Goal: Transaction & Acquisition: Purchase product/service

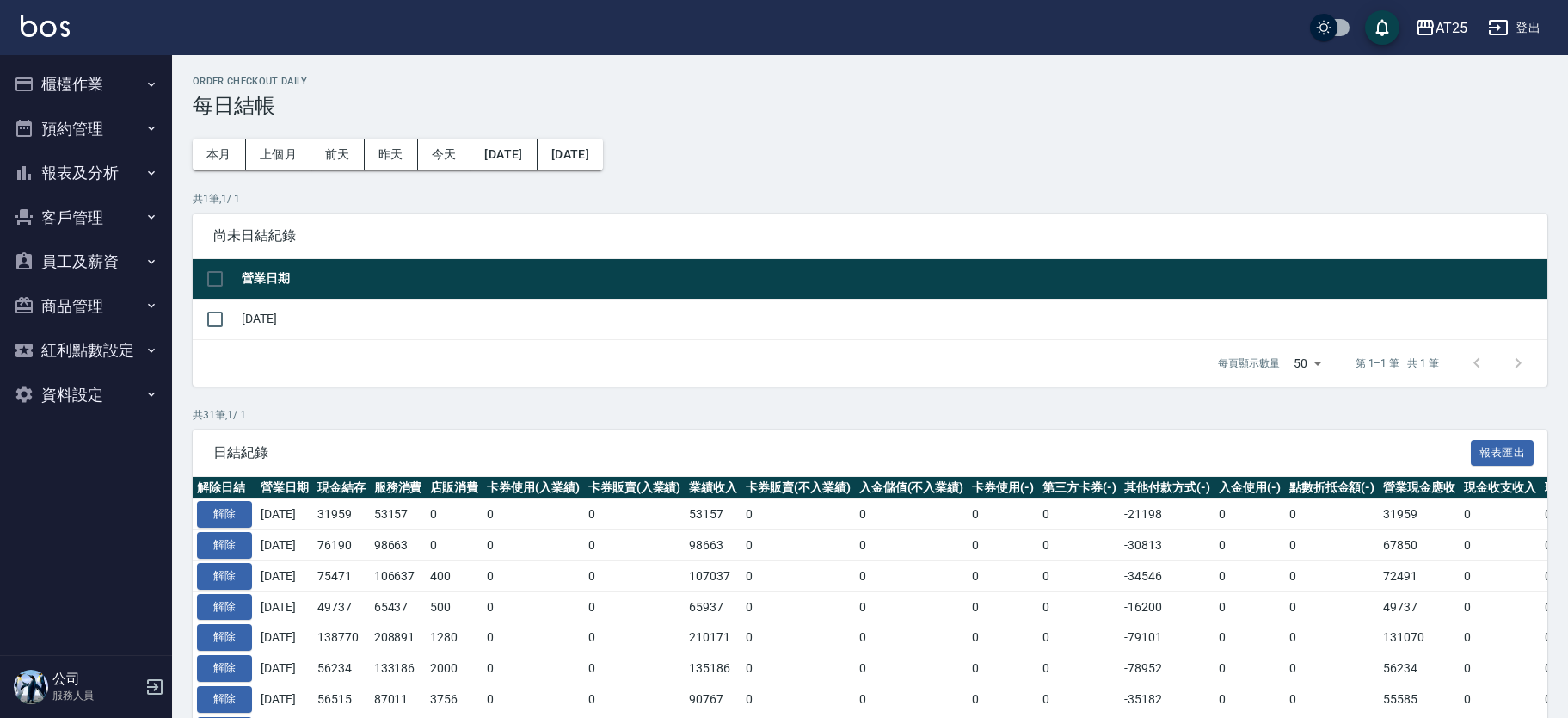
scroll to position [12, 0]
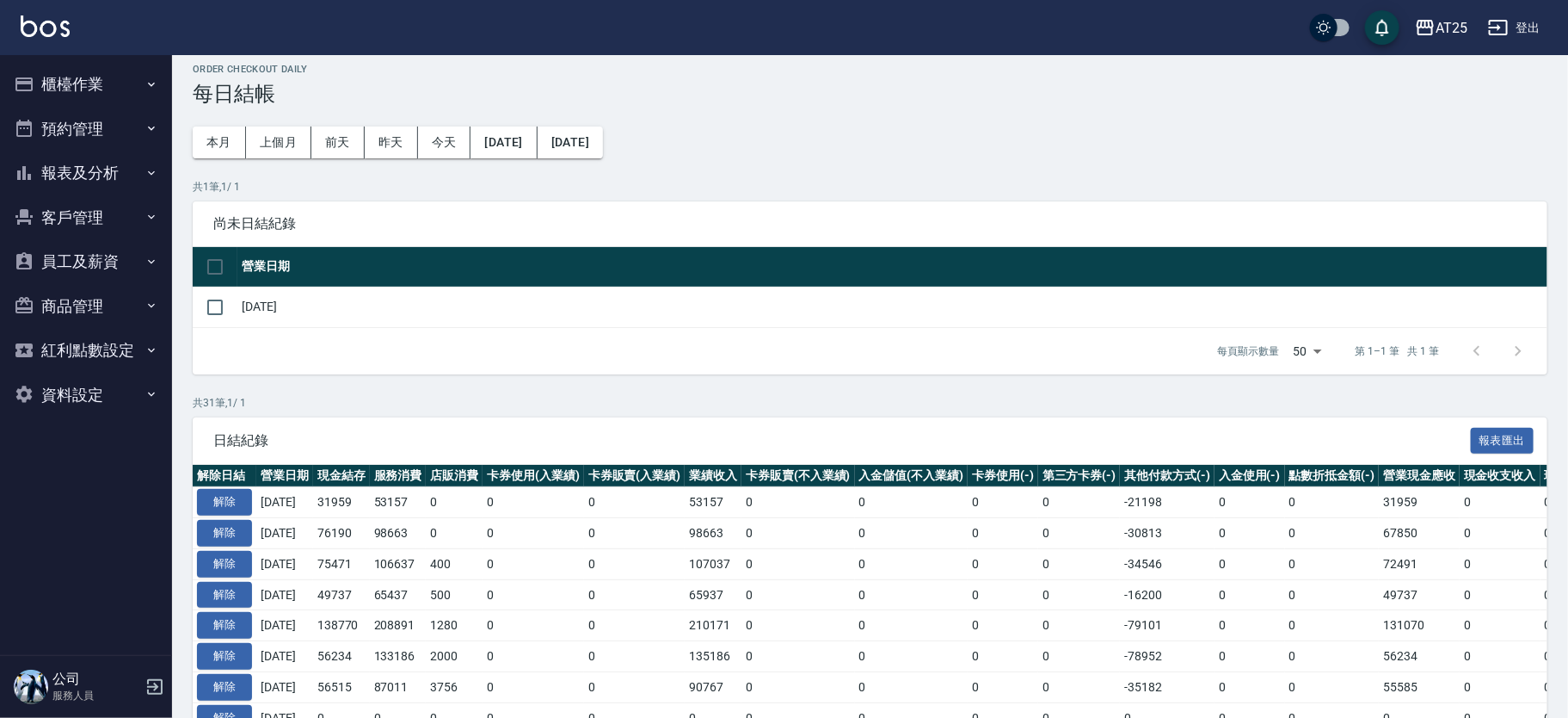
click at [106, 80] on button "櫃檯作業" at bounding box center [86, 84] width 158 height 45
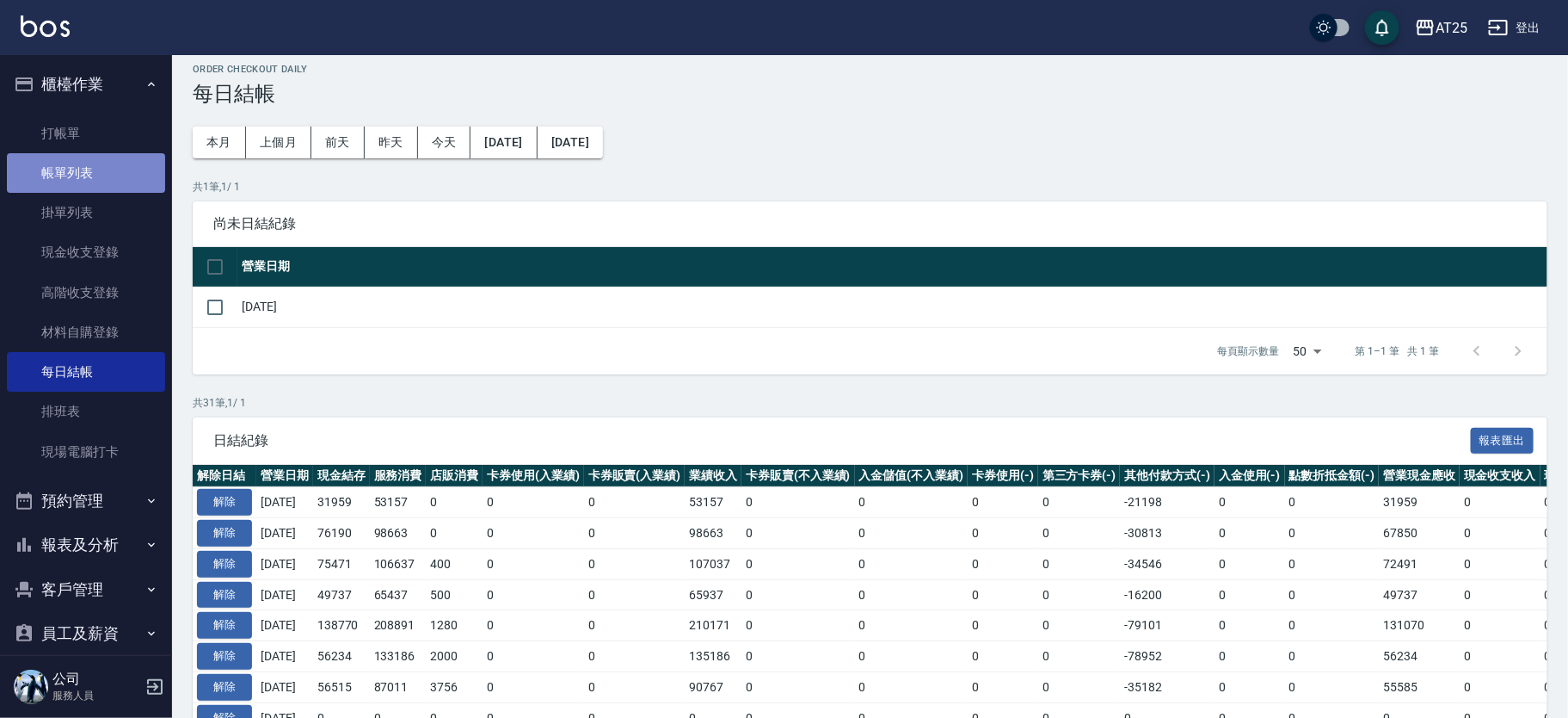
click at [104, 161] on link "帳單列表" at bounding box center [86, 173] width 158 height 39
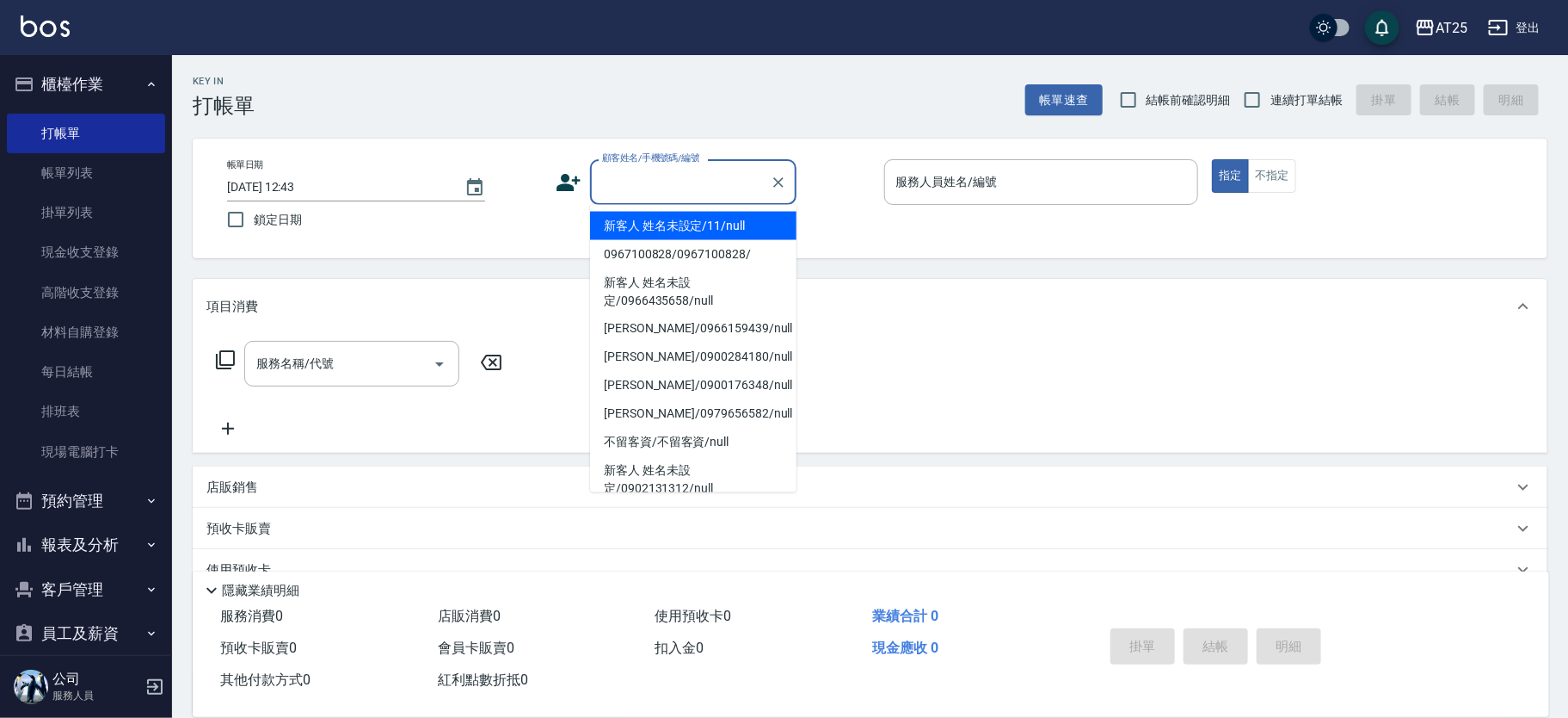
click at [652, 185] on input "顧客姓名/手機號碼/編號" at bounding box center [680, 182] width 165 height 30
click at [742, 227] on li "新客人 姓名未設定/11/null" at bounding box center [693, 226] width 206 height 29
type input "新客人 姓名未設定/11/null"
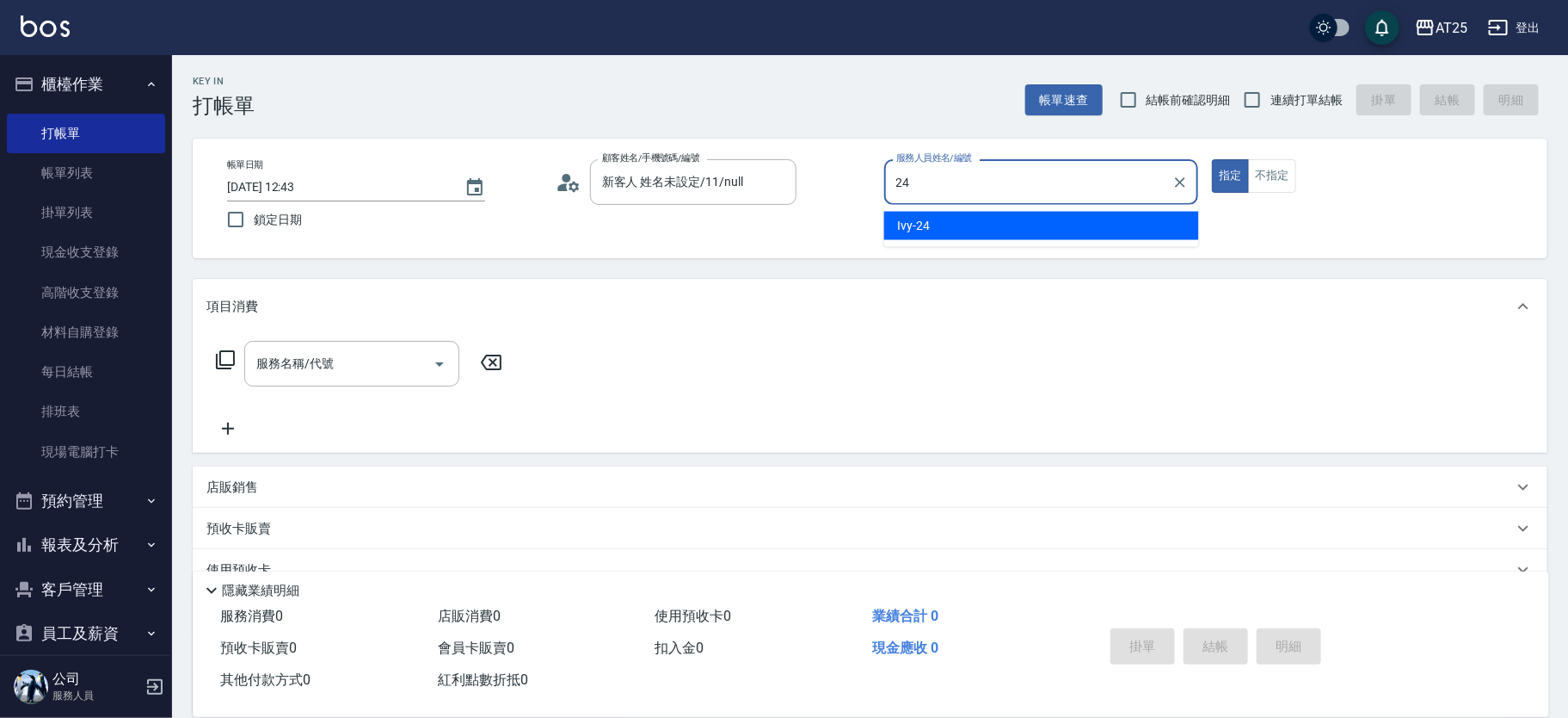
type input "Ivy-24"
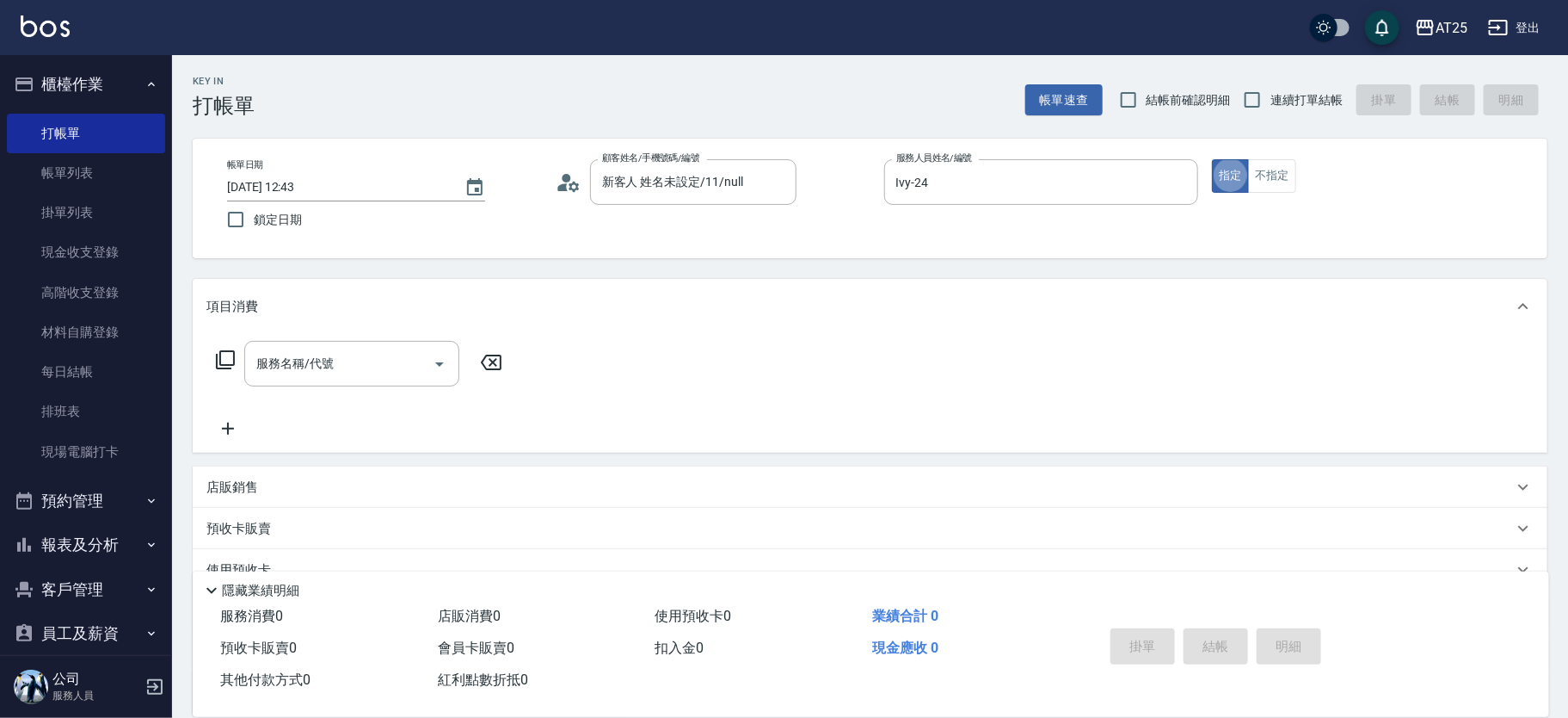
type button "true"
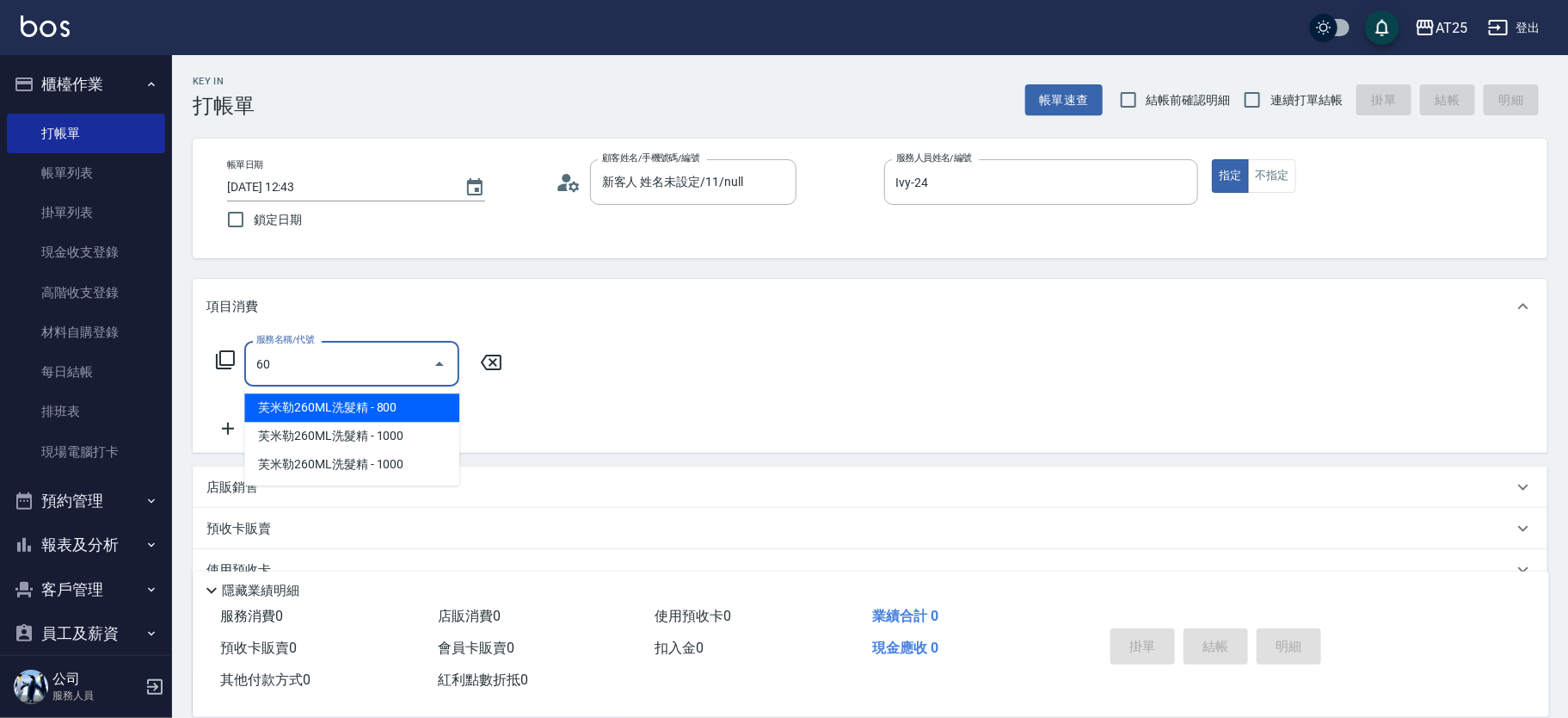
type input "601"
type input "100"
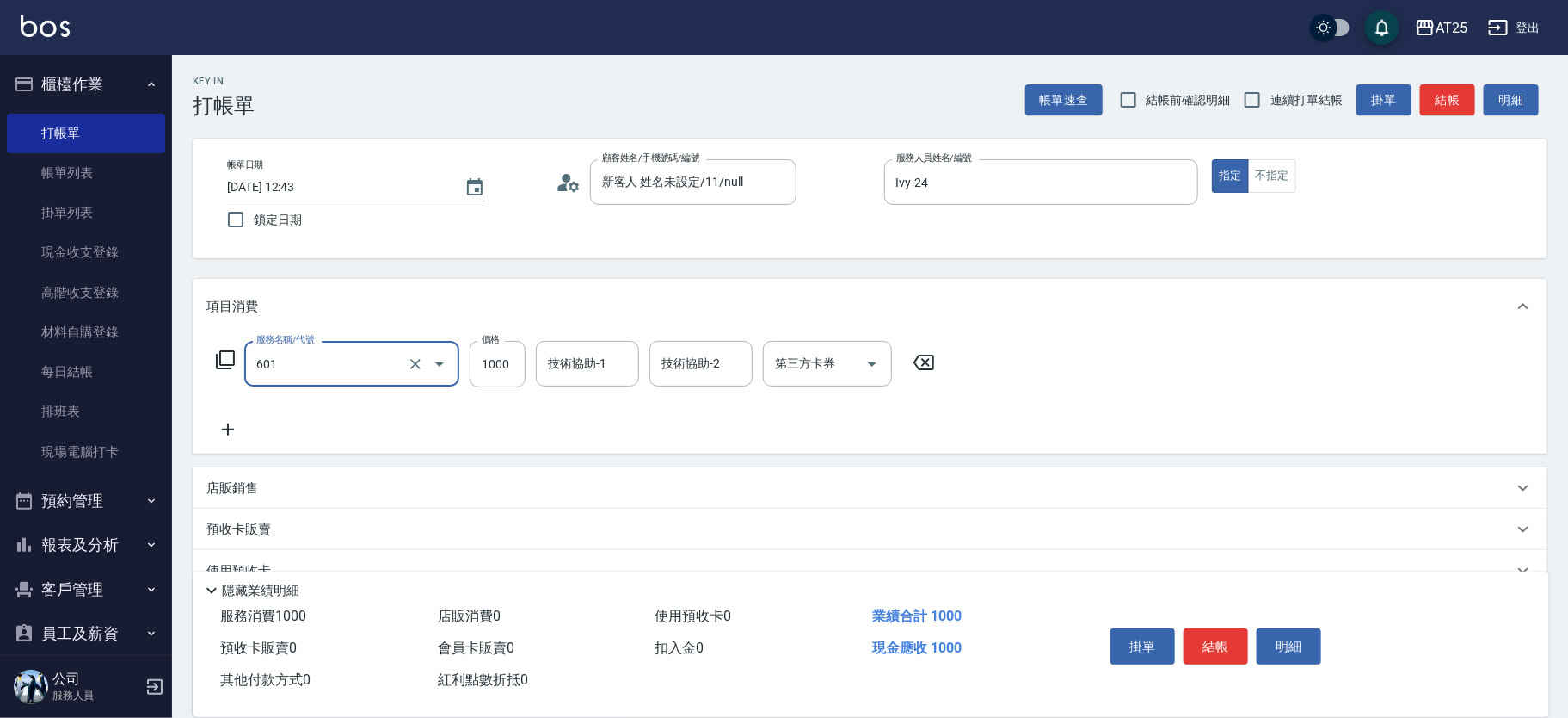
type input "自備護髮(1000上)(601)"
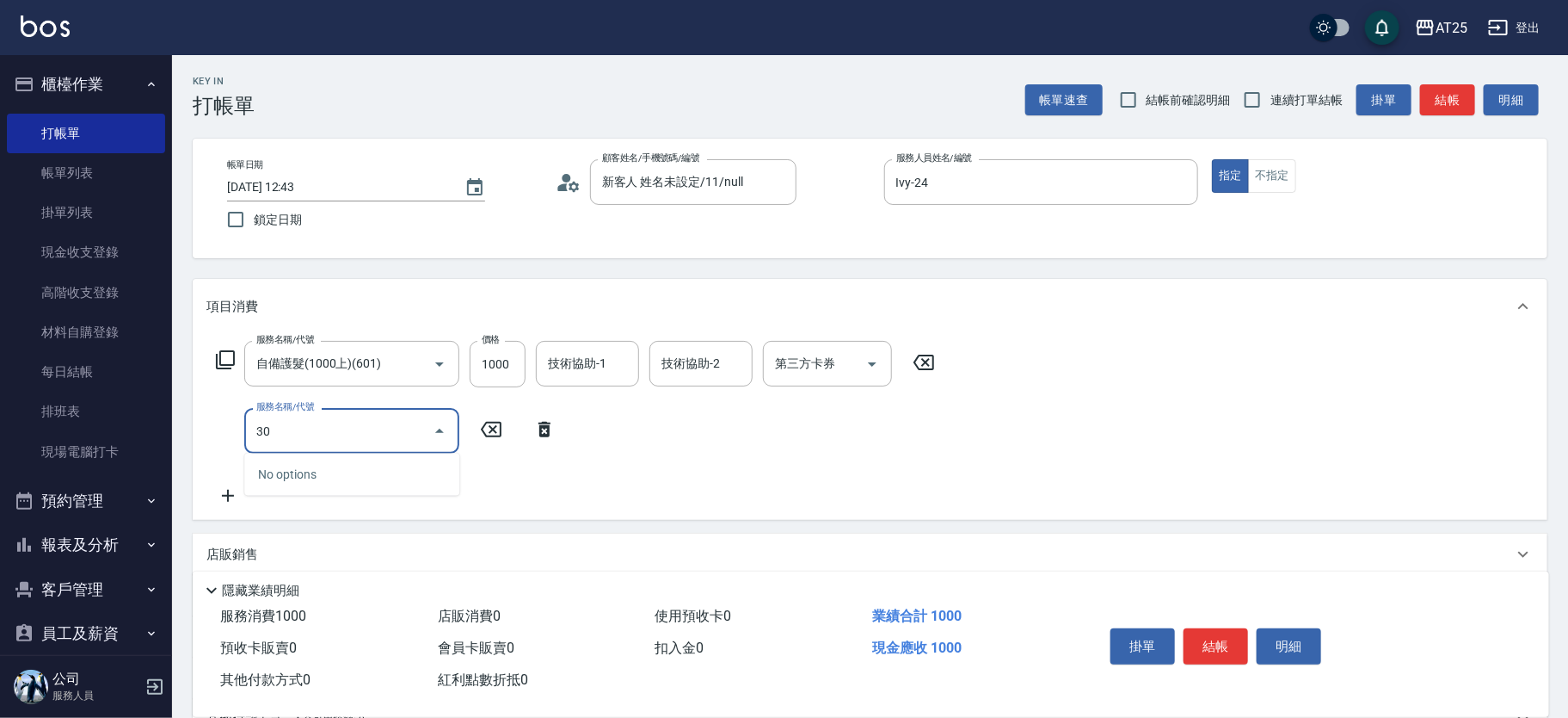
type input "301"
type input "250"
type input "燙髮(301)"
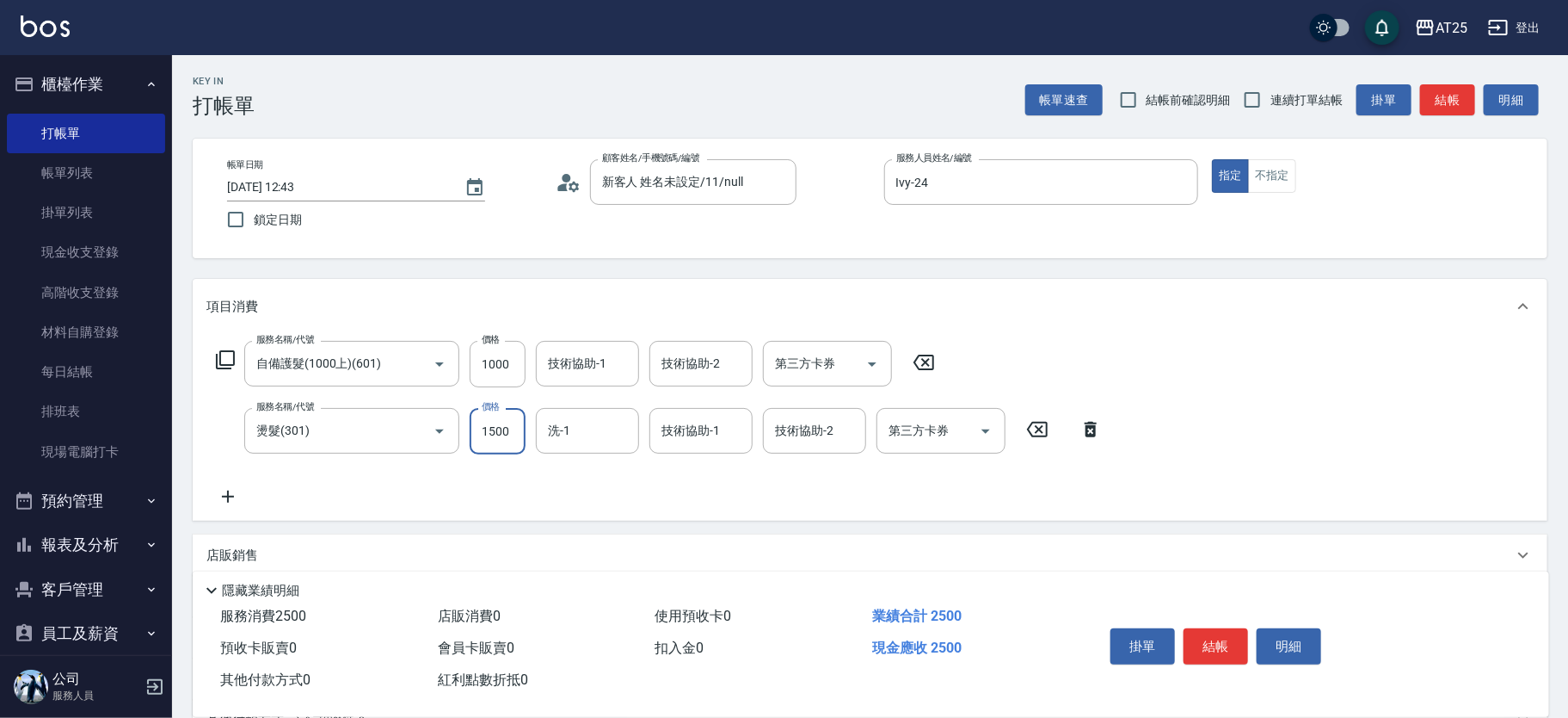
type input "100"
type input "10"
type input "110"
type input "109"
type input "200"
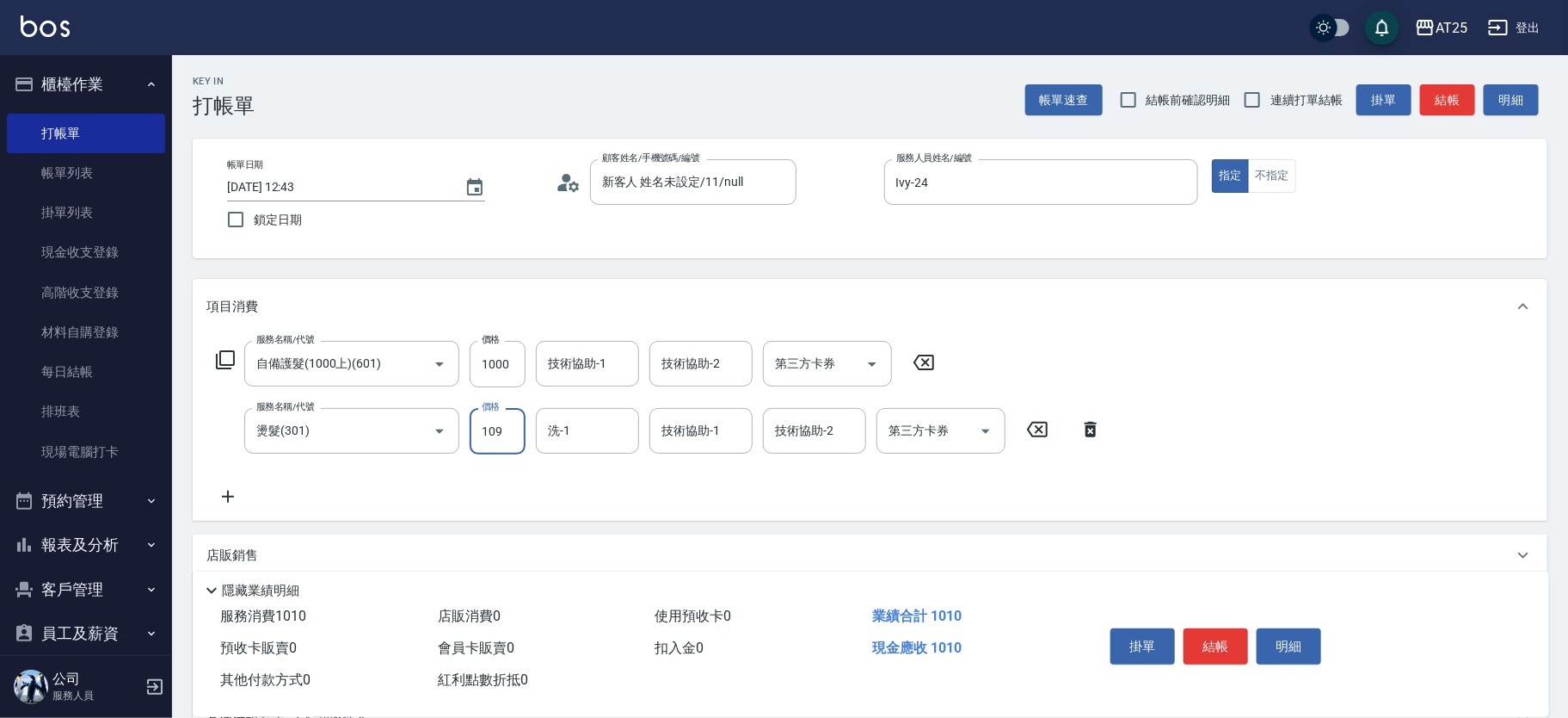
type input "1099"
drag, startPoint x: 511, startPoint y: 436, endPoint x: 376, endPoint y: 437, distance: 135.0
click at [377, 435] on div "服務名稱/代號 燙髮(301) 服務名稱/代號 價格 1099 價格 洗-1 洗-1 技術協助-1 技術協助-1 技術協助-2 技術協助-2 第三方卡券 第三…" at bounding box center [659, 431] width 906 height 46
type input "100"
type input "20"
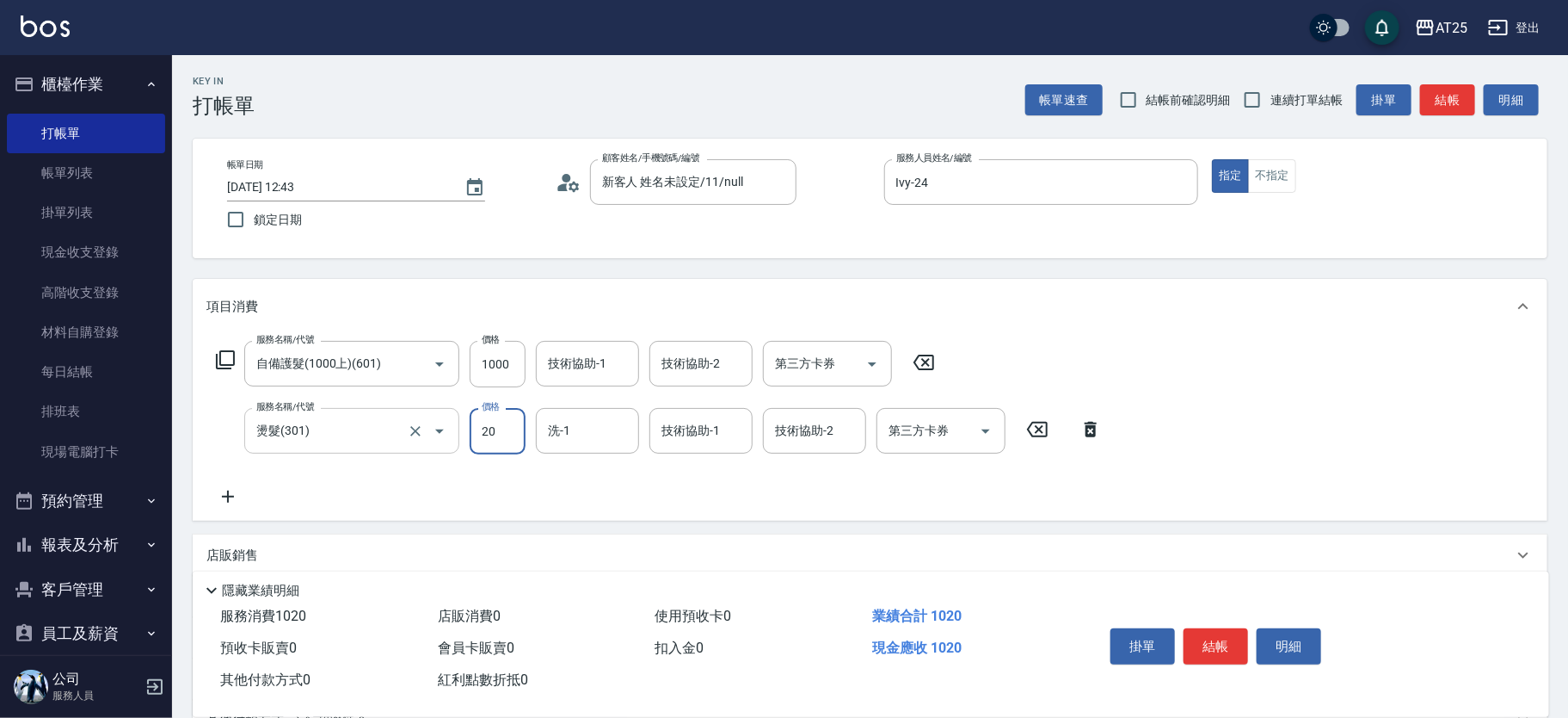
type input "120"
type input "209"
type input "300"
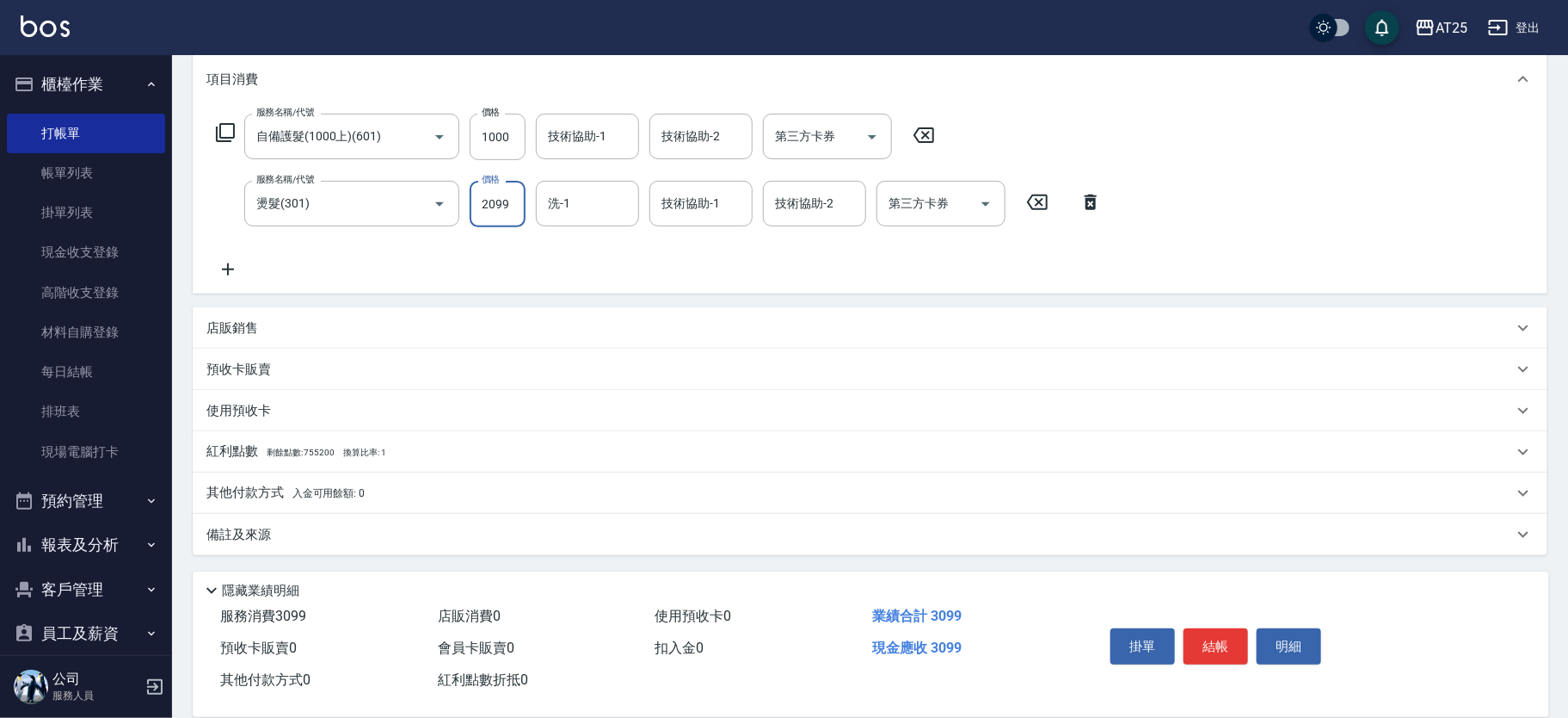
type input "2099"
click at [466, 480] on div "其他付款方式 入金可用餘額: 0" at bounding box center [870, 493] width 1355 height 41
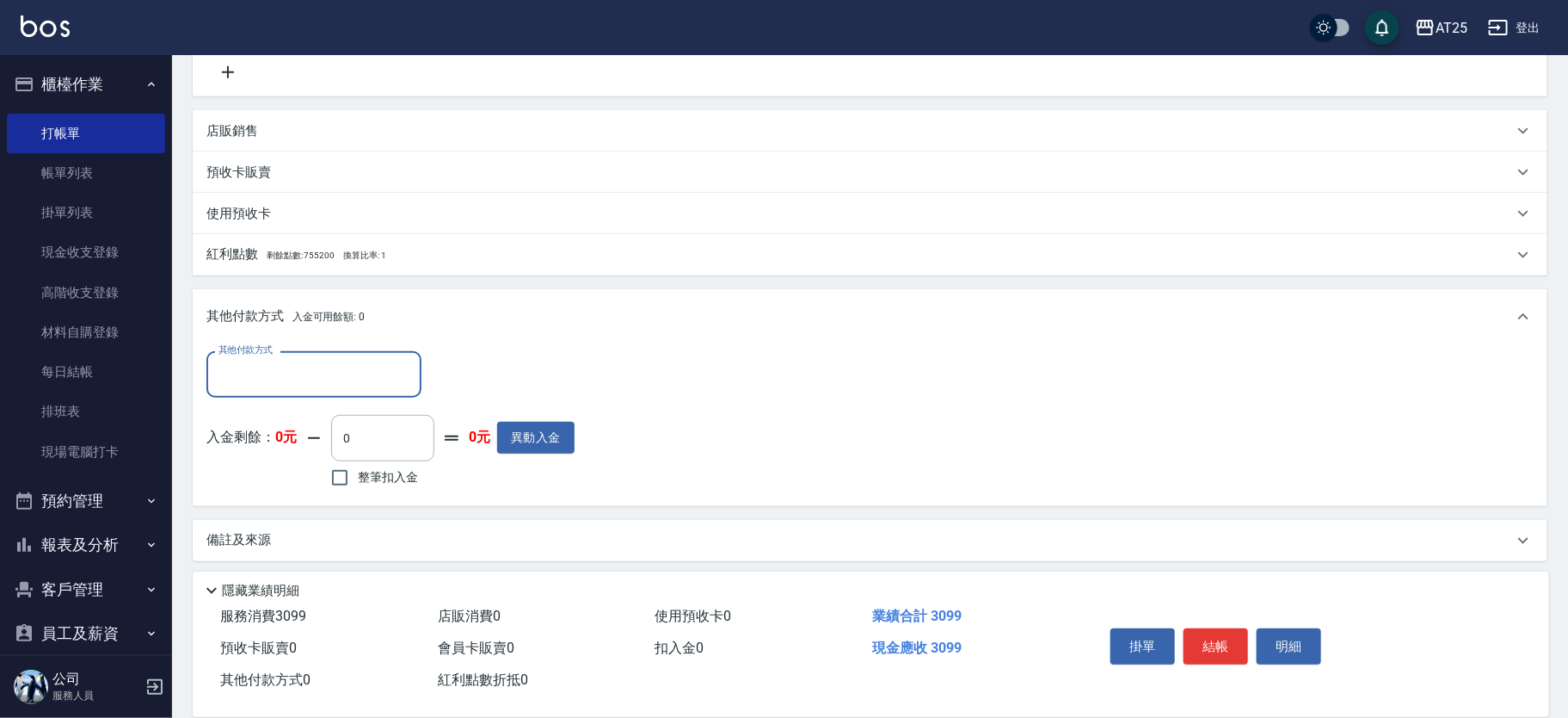
scroll to position [428, 0]
click at [347, 371] on input "其他付款方式" at bounding box center [314, 371] width 200 height 30
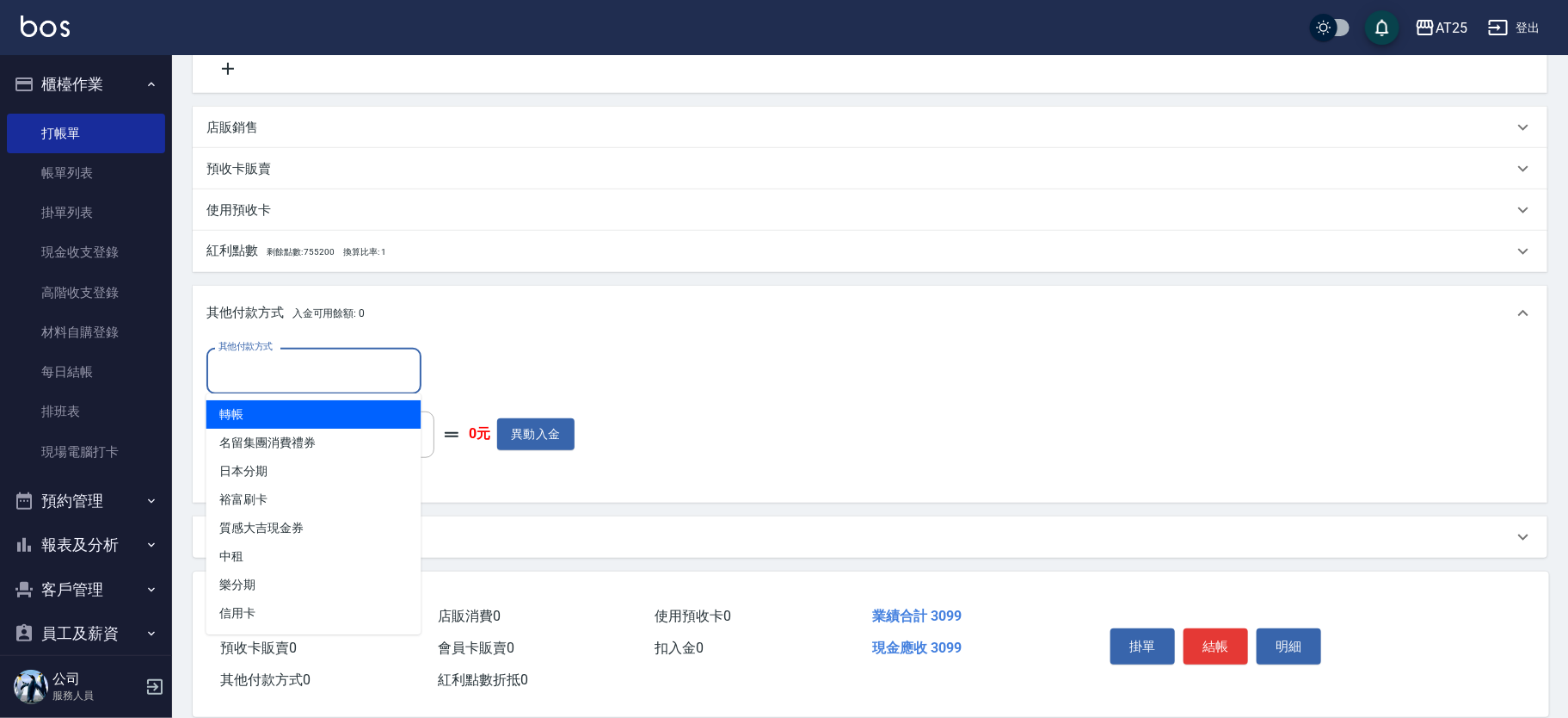
click at [312, 414] on span "轉帳" at bounding box center [313, 414] width 215 height 29
type input "轉帳"
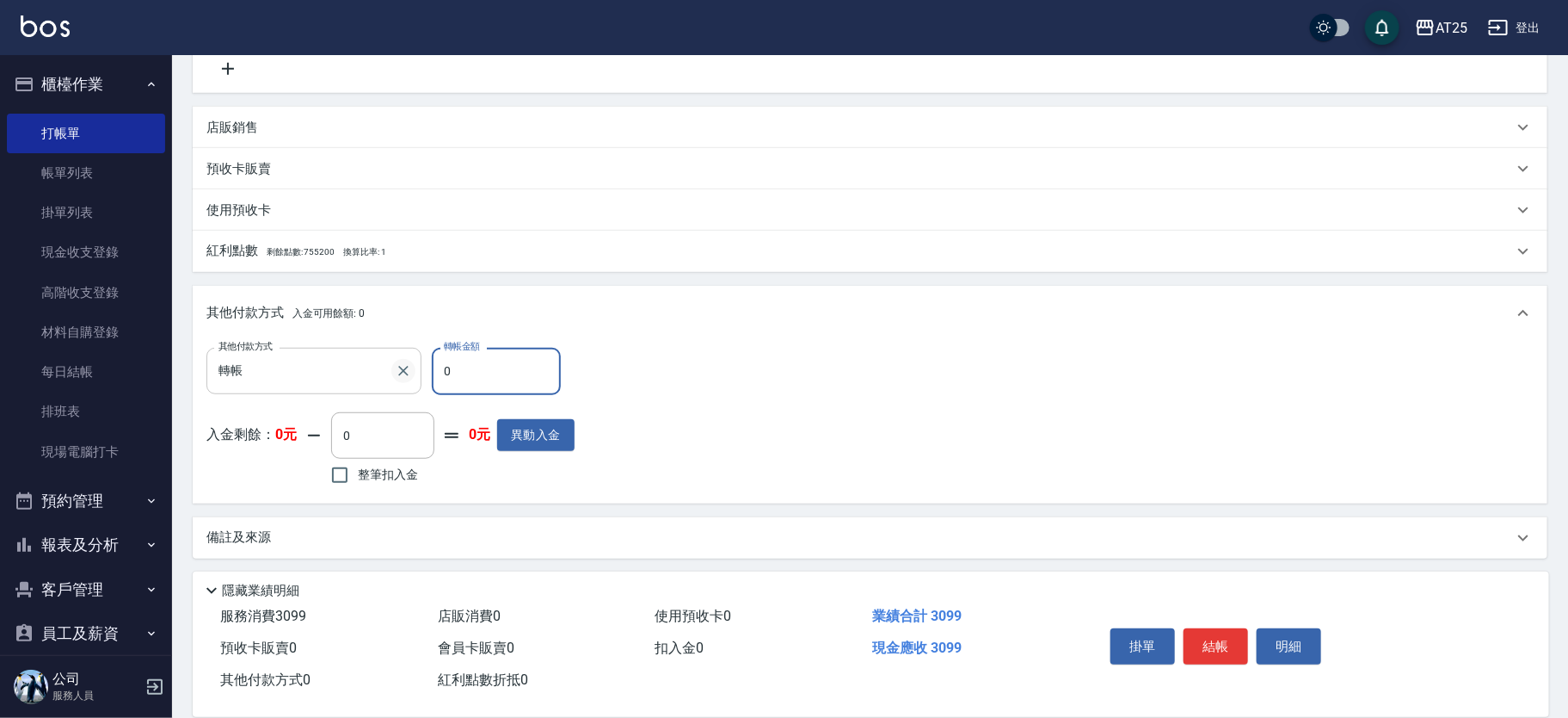
drag, startPoint x: 463, startPoint y: 367, endPoint x: 400, endPoint y: 366, distance: 63.0
click at [400, 364] on div "其他付款方式 轉帳 其他付款方式 轉帳金額 0 轉帳金額" at bounding box center [390, 371] width 369 height 46
type input "30"
type input "270"
type input "309"
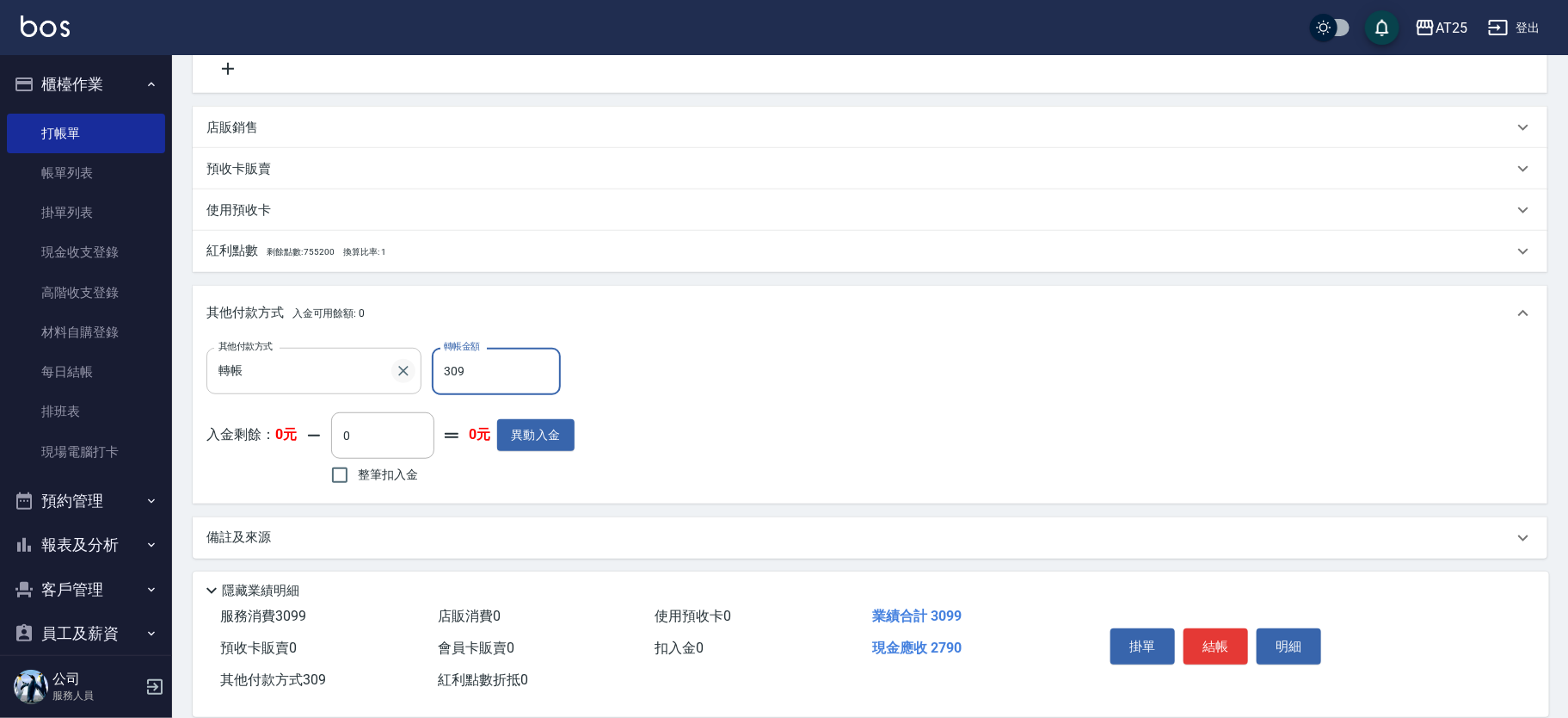
type input "0"
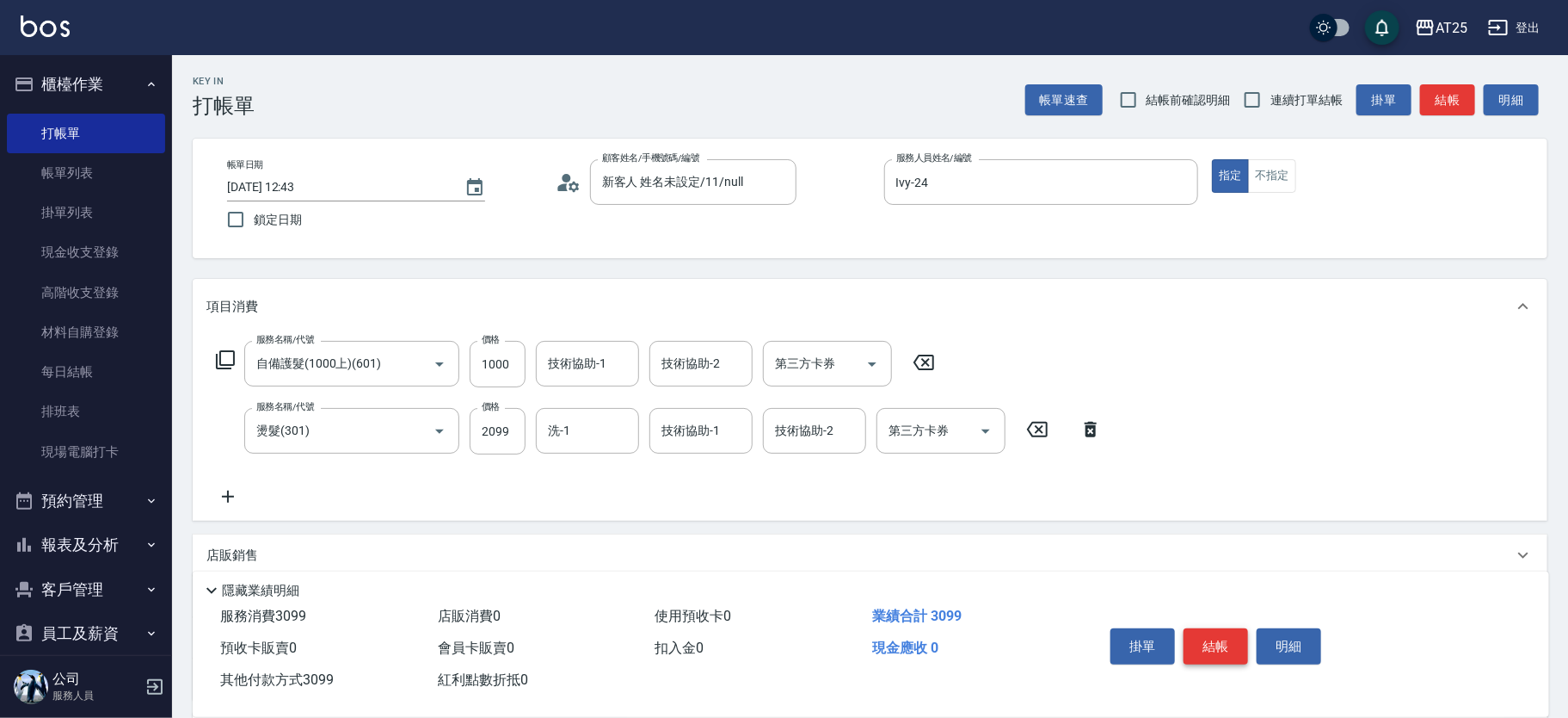
type input "3099"
click at [1227, 634] on button "結帳" at bounding box center [1215, 647] width 64 height 36
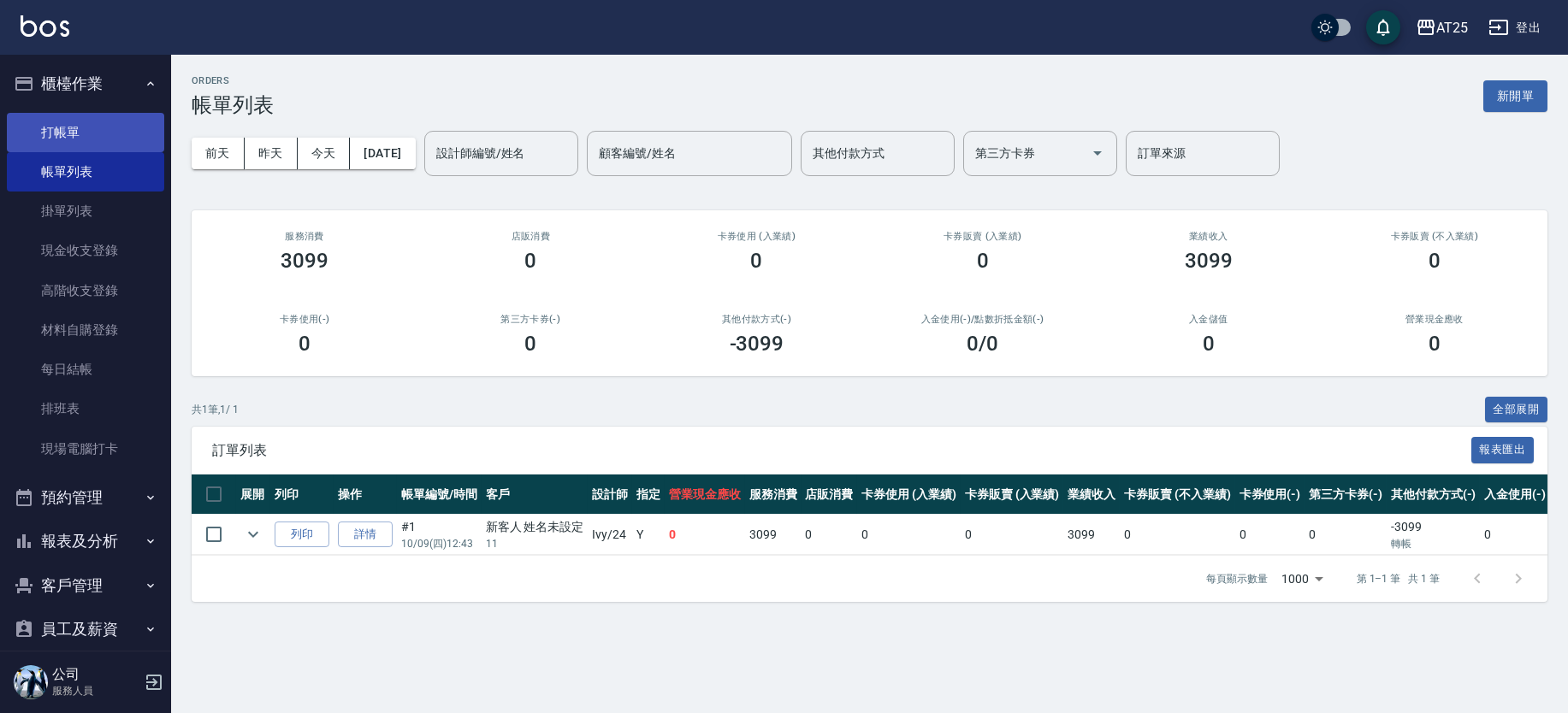
drag, startPoint x: 82, startPoint y: 120, endPoint x: 120, endPoint y: 129, distance: 39.1
click at [82, 120] on link "打帳單" at bounding box center [85, 132] width 157 height 39
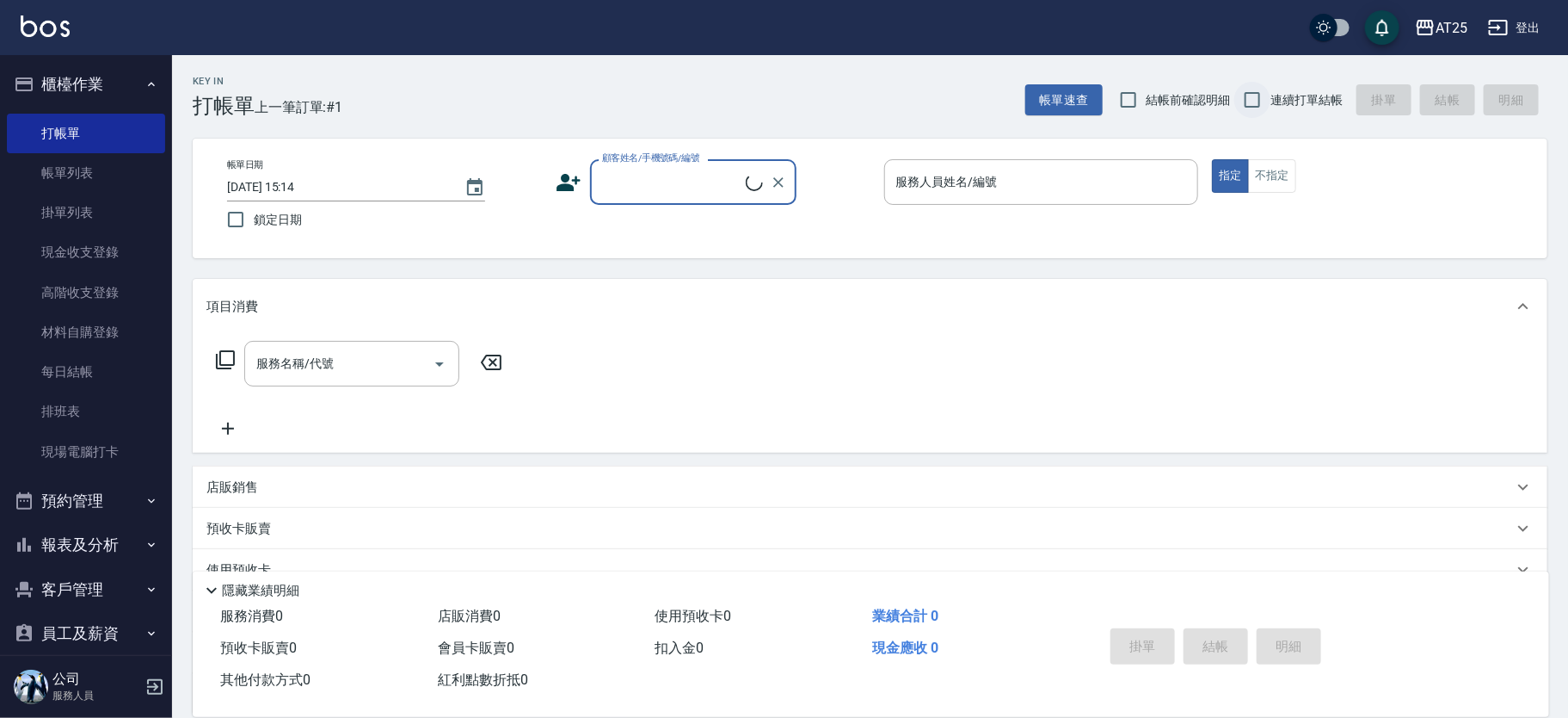
click at [1243, 95] on input "連續打單結帳" at bounding box center [1252, 100] width 36 height 36
checkbox input "true"
click at [652, 211] on body "AT25 登出 櫃檯作業 打帳單 帳單列表 掛單列表 現金收支登錄 高階收支登錄 材料自購登錄 每日結帳 排班表 現場電腦打卡 預約管理 預約管理 單日預約紀…" at bounding box center [784, 438] width 1568 height 877
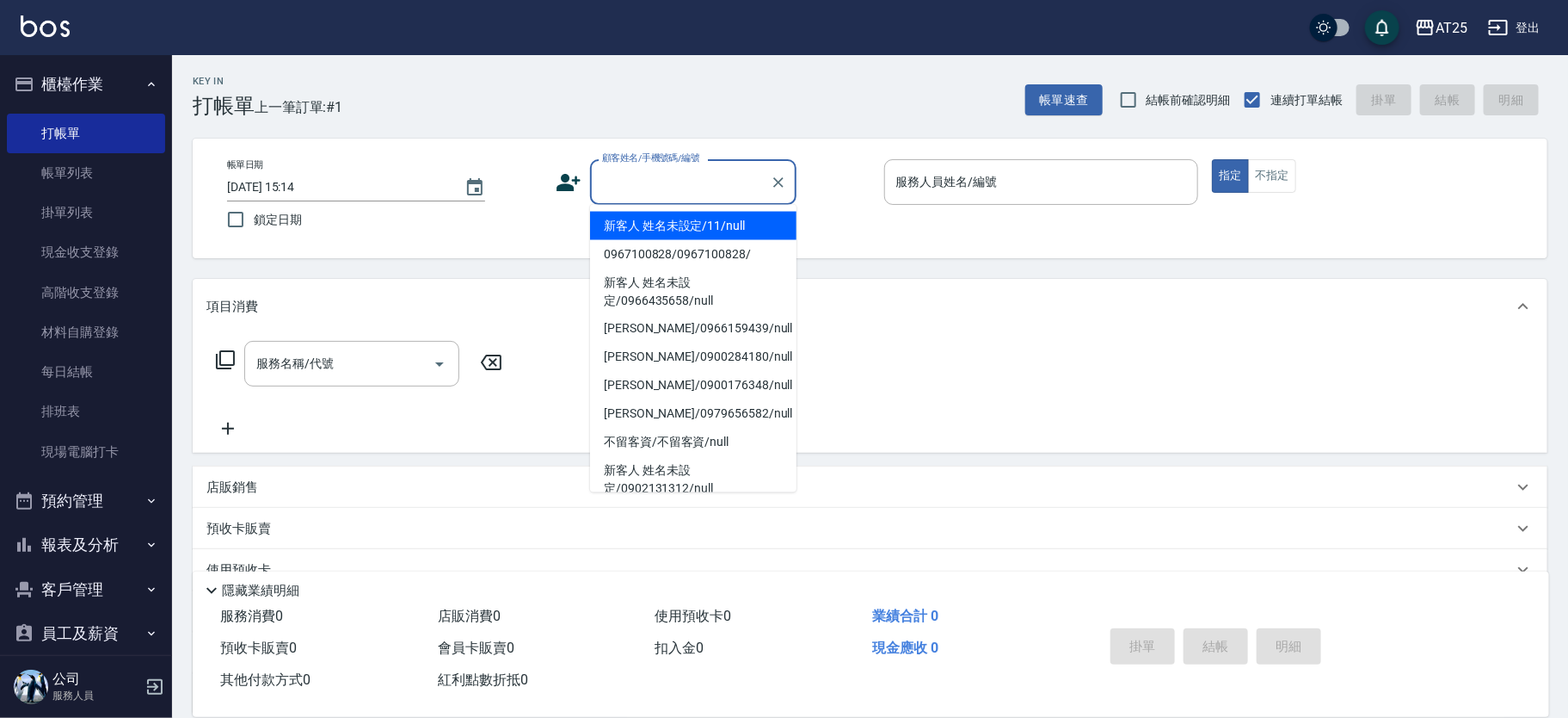
click at [660, 221] on li "新客人 姓名未設定/11/null" at bounding box center [693, 226] width 206 height 29
type input "新客人 姓名未設定/11/null"
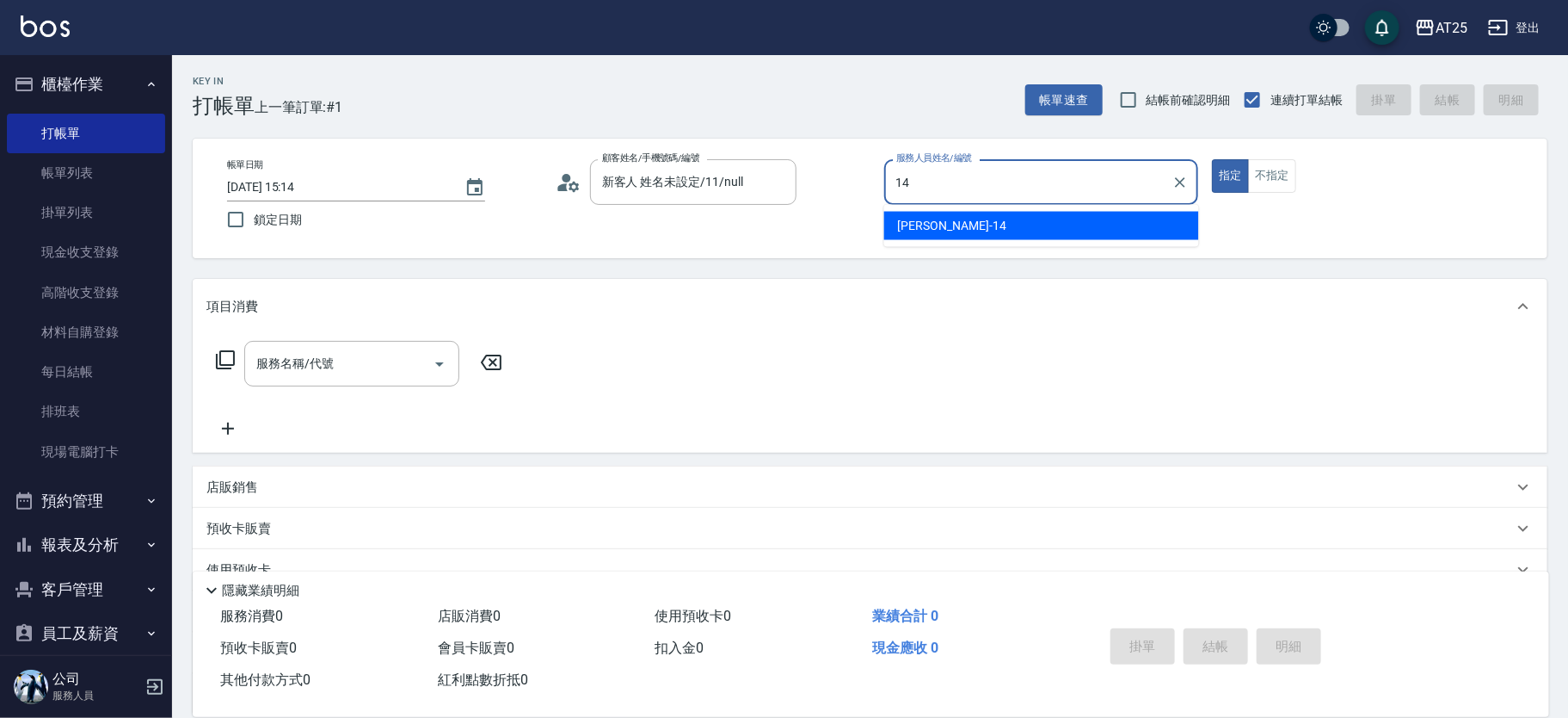
type input "14"
type button "true"
type input "Ken-14"
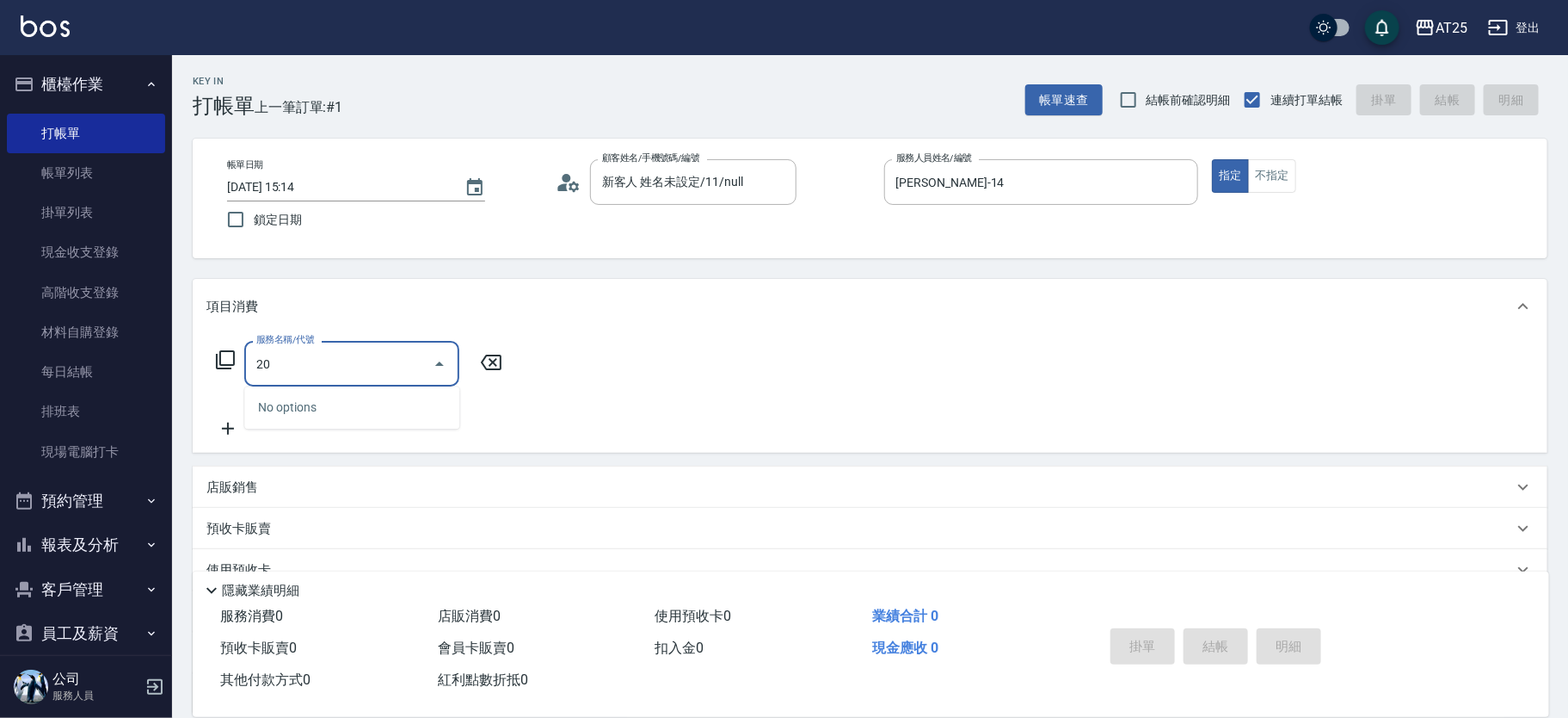
type input "201"
type input "30"
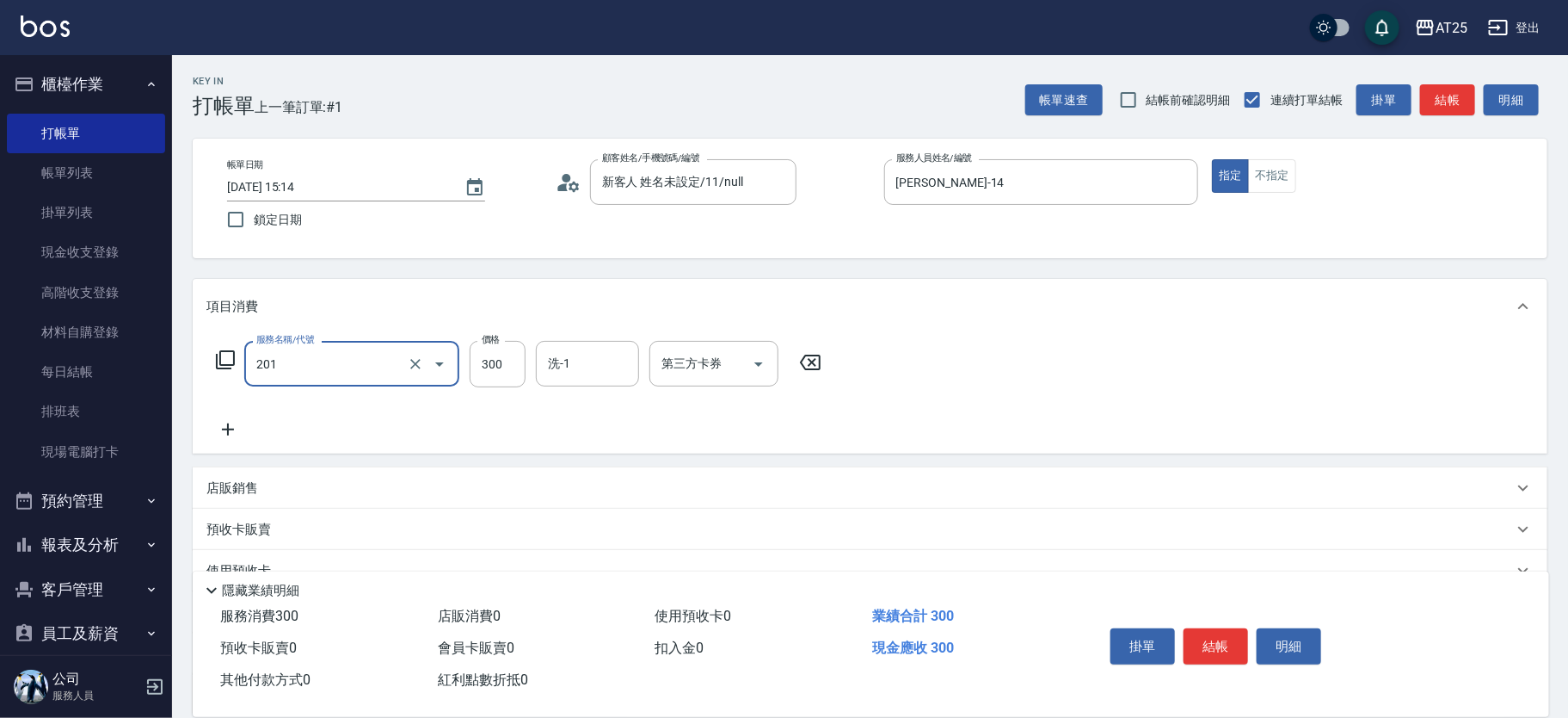
type input "洗髮(201)"
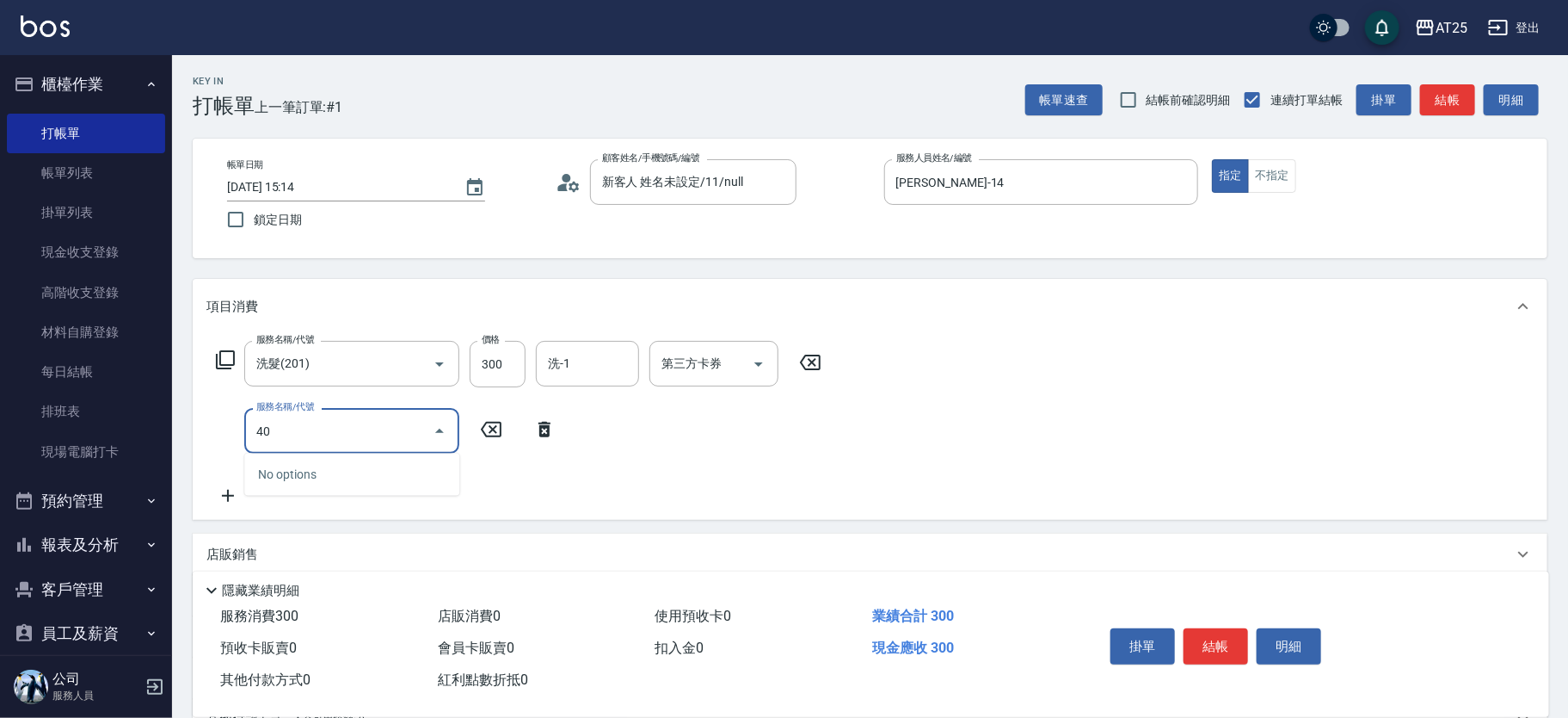
type input "401"
type input "60"
type input "剪髮(401)"
type input "30"
type input "40"
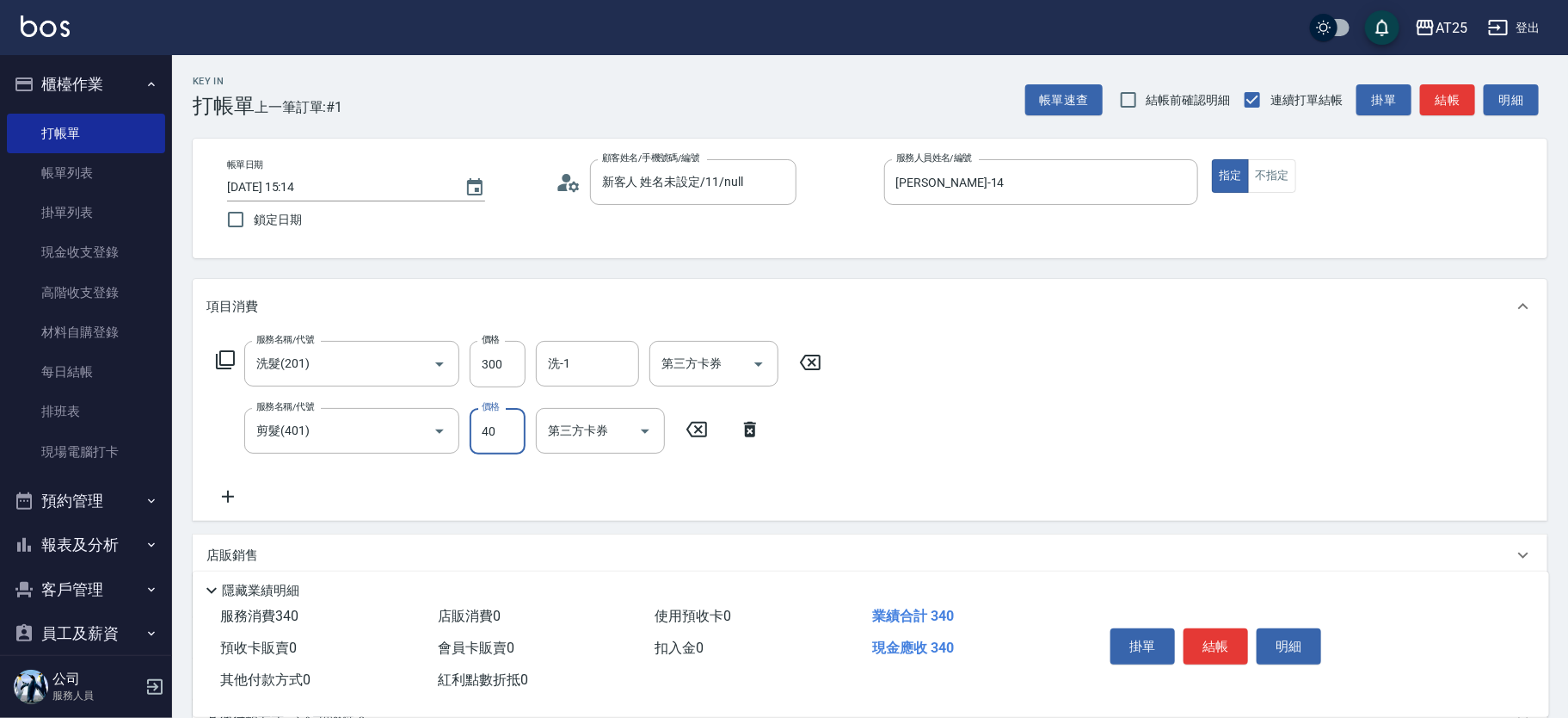
type input "70"
type input "400"
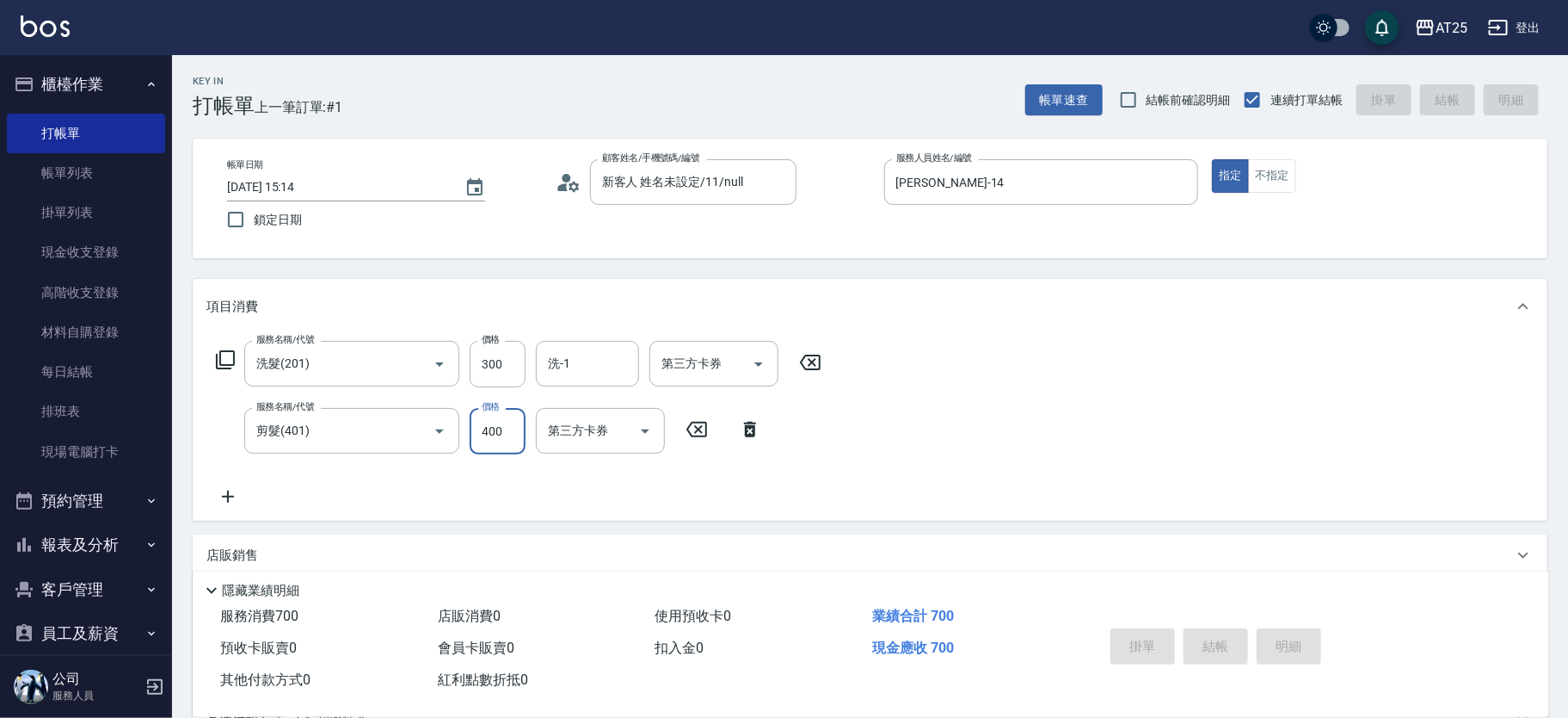
type input "0"
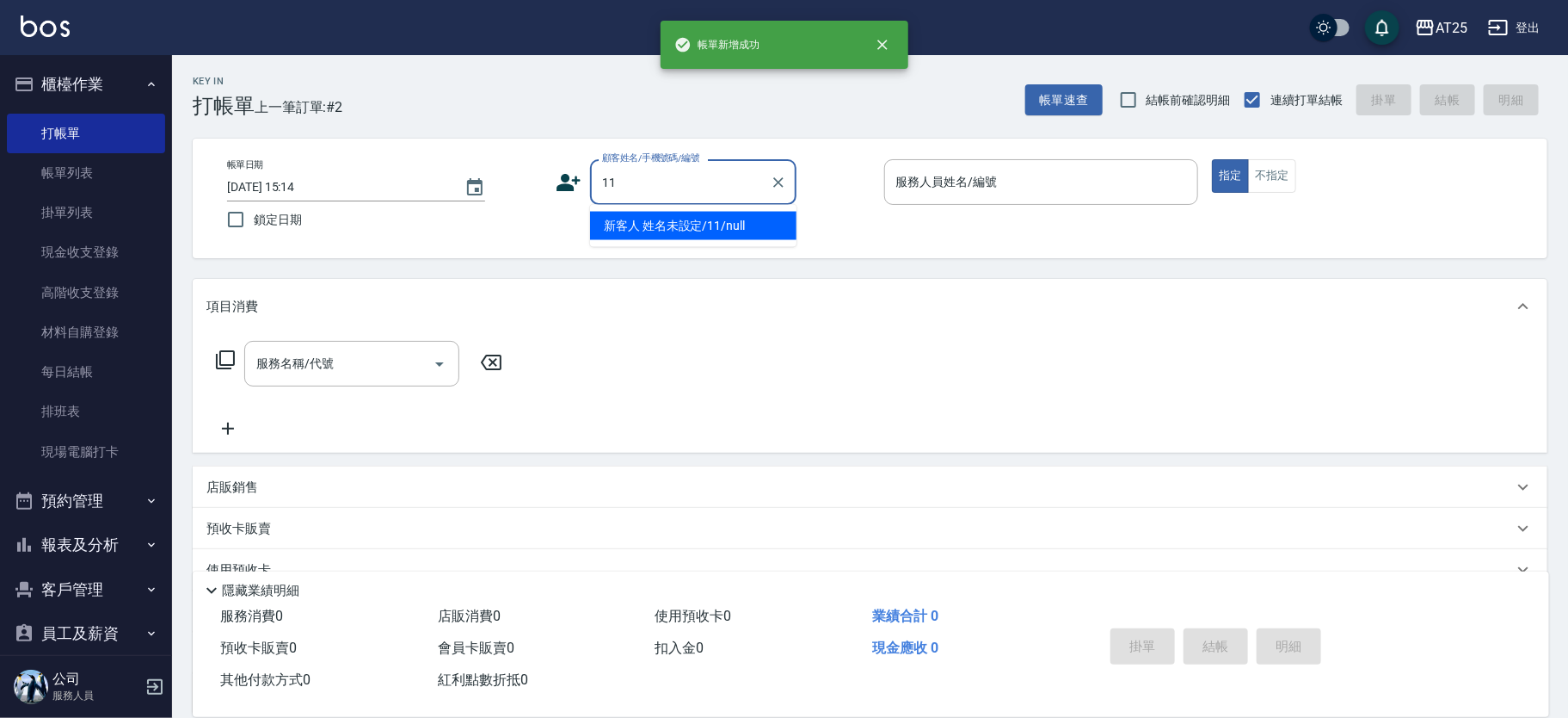
type input "新客人 姓名未設定/11/null"
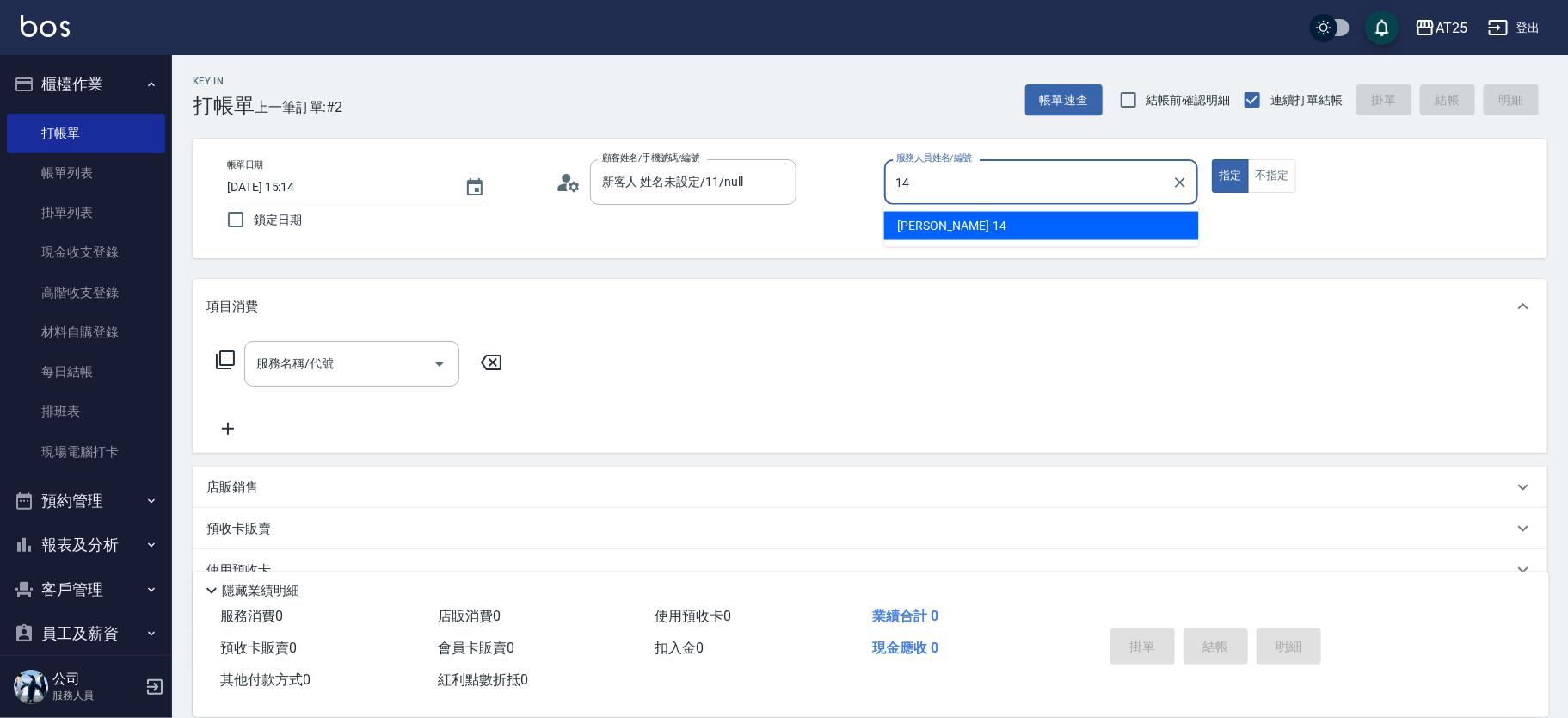
type input "Ken-14"
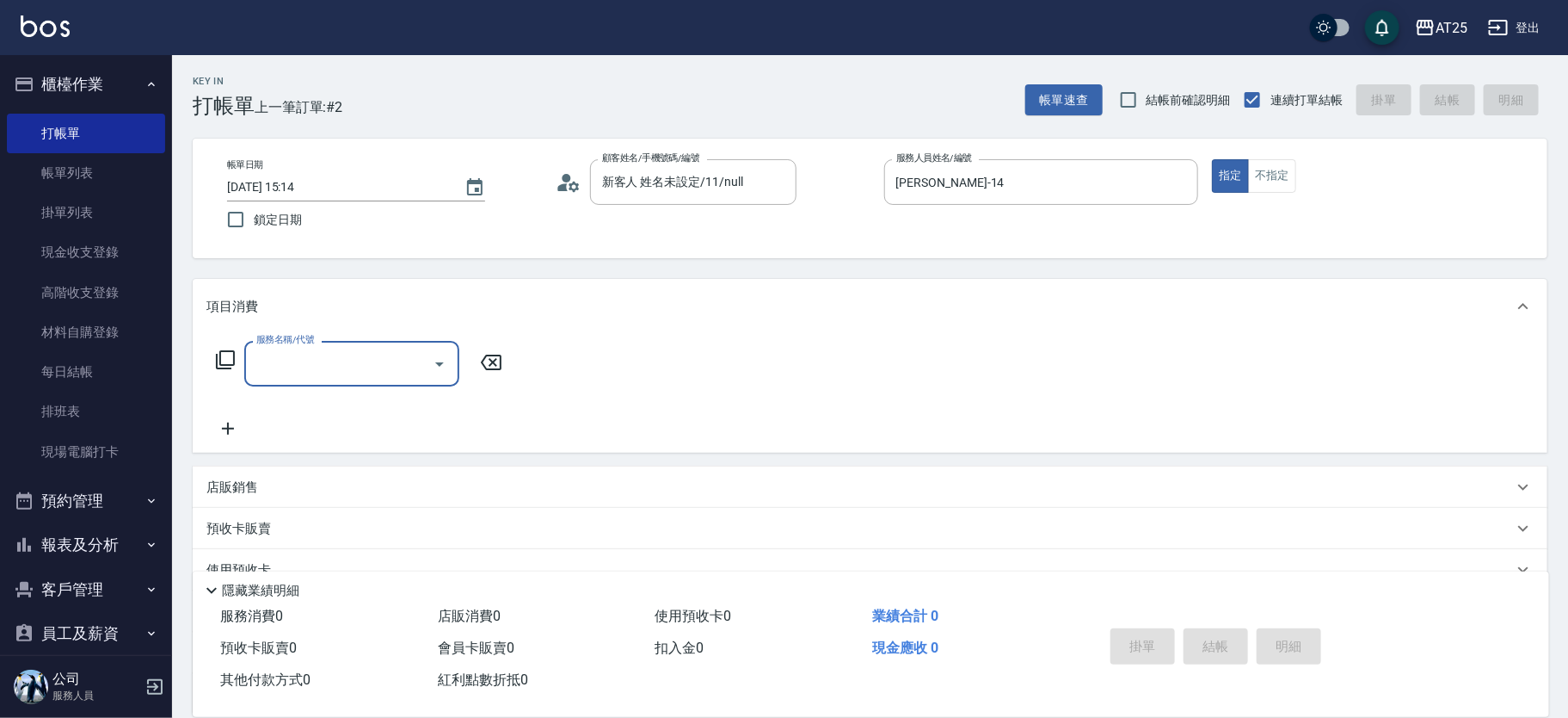
click at [308, 357] on input "服務名稱/代號" at bounding box center [338, 363] width 174 height 30
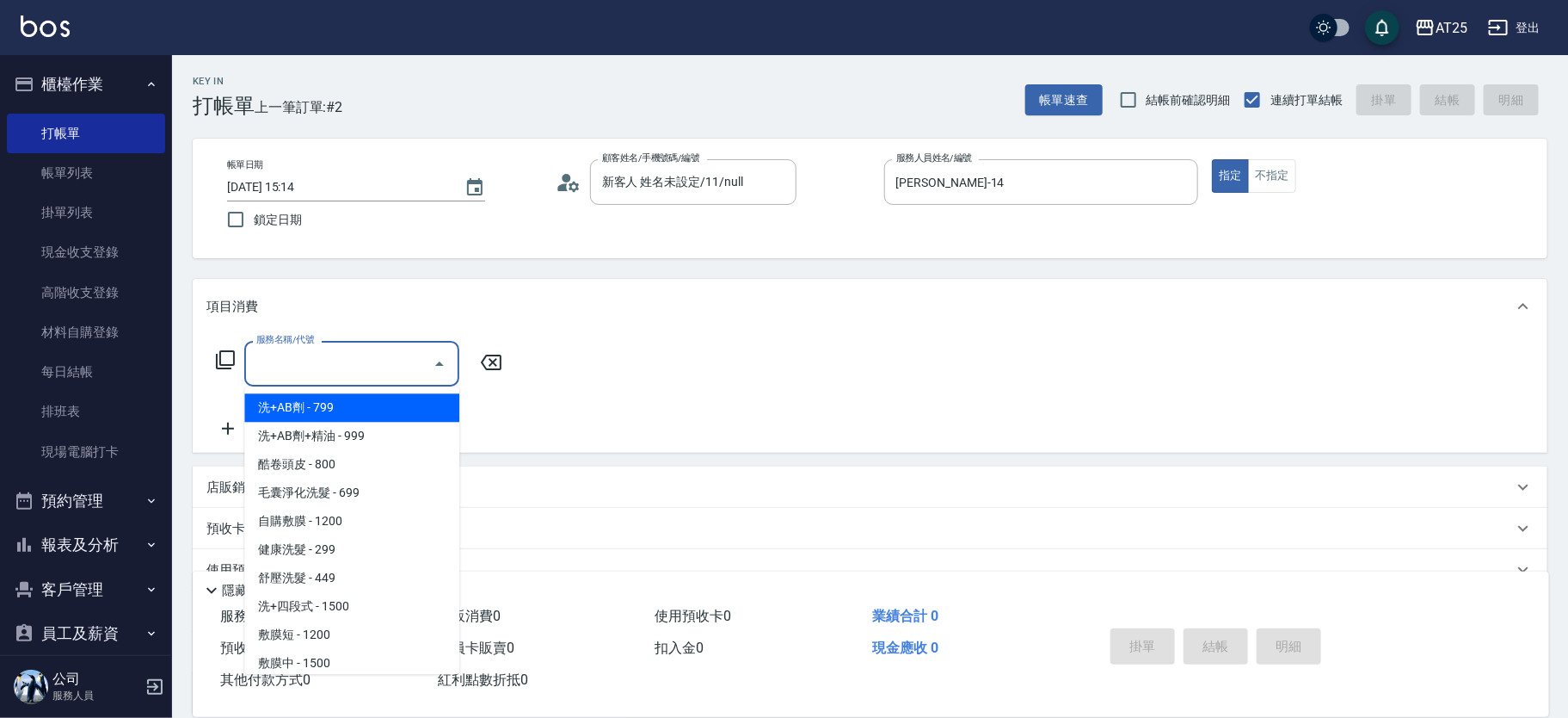
click at [364, 395] on span "洗+AB劑 - 799" at bounding box center [352, 408] width 215 height 29
type input "洗+AB劑(101)"
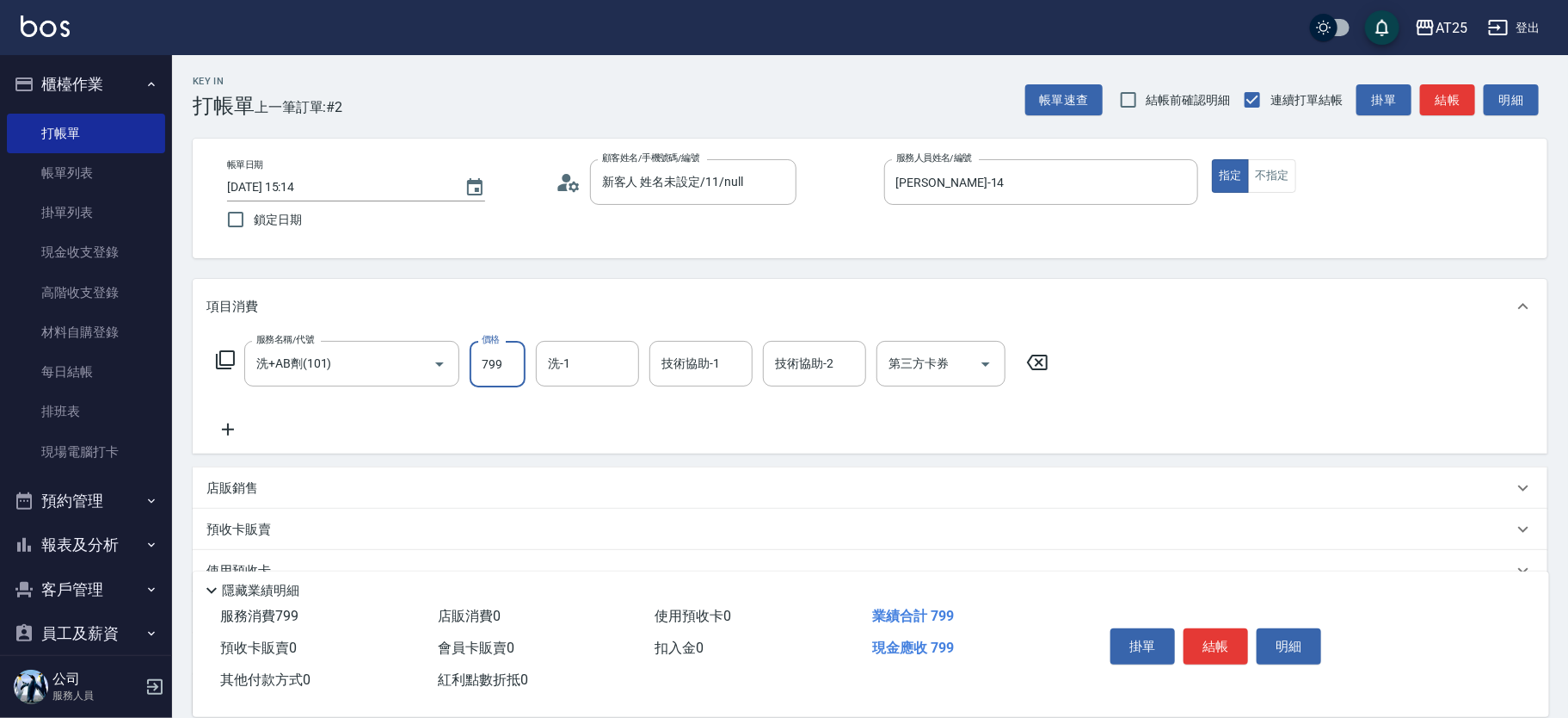
click at [511, 358] on input "799" at bounding box center [497, 364] width 56 height 46
type input "0"
type input "100"
type input "1000"
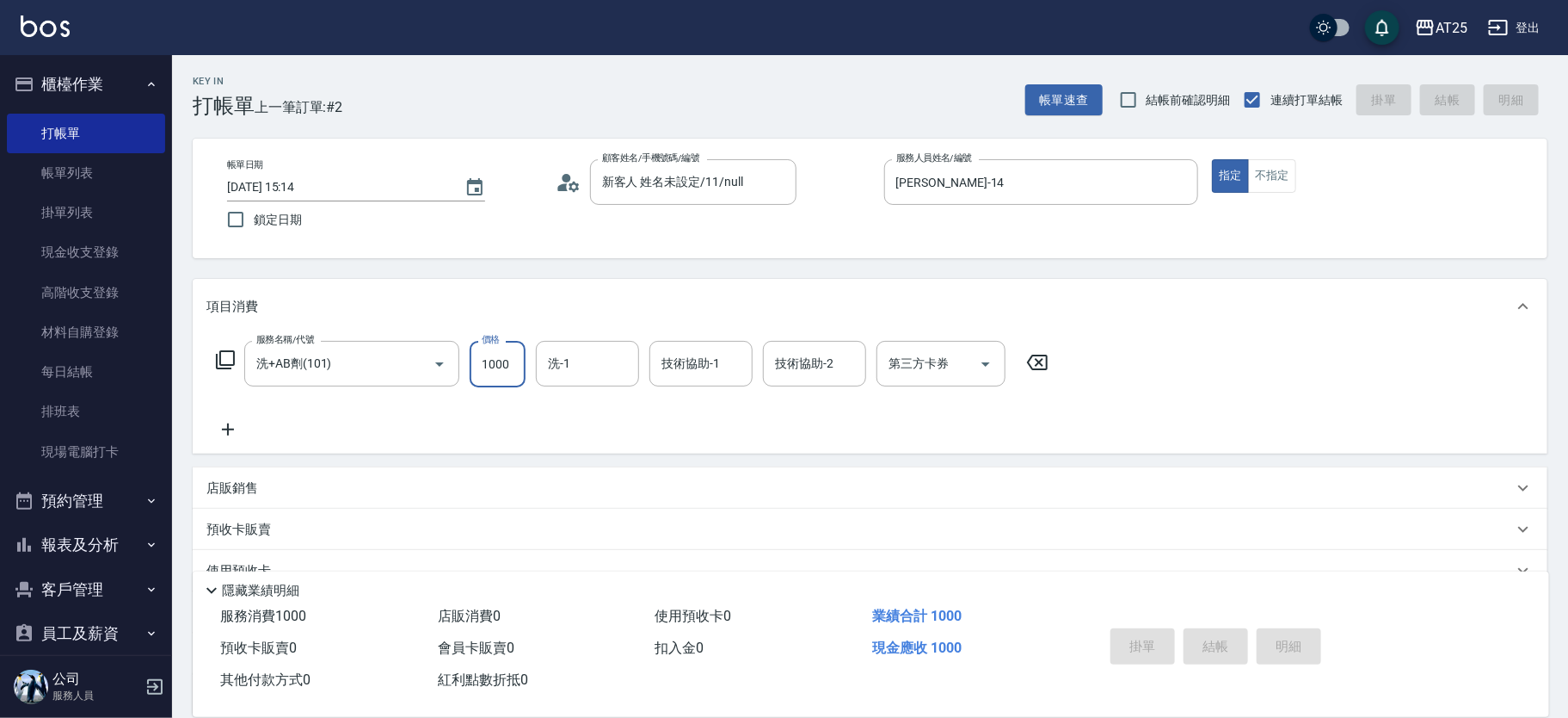
type input "0"
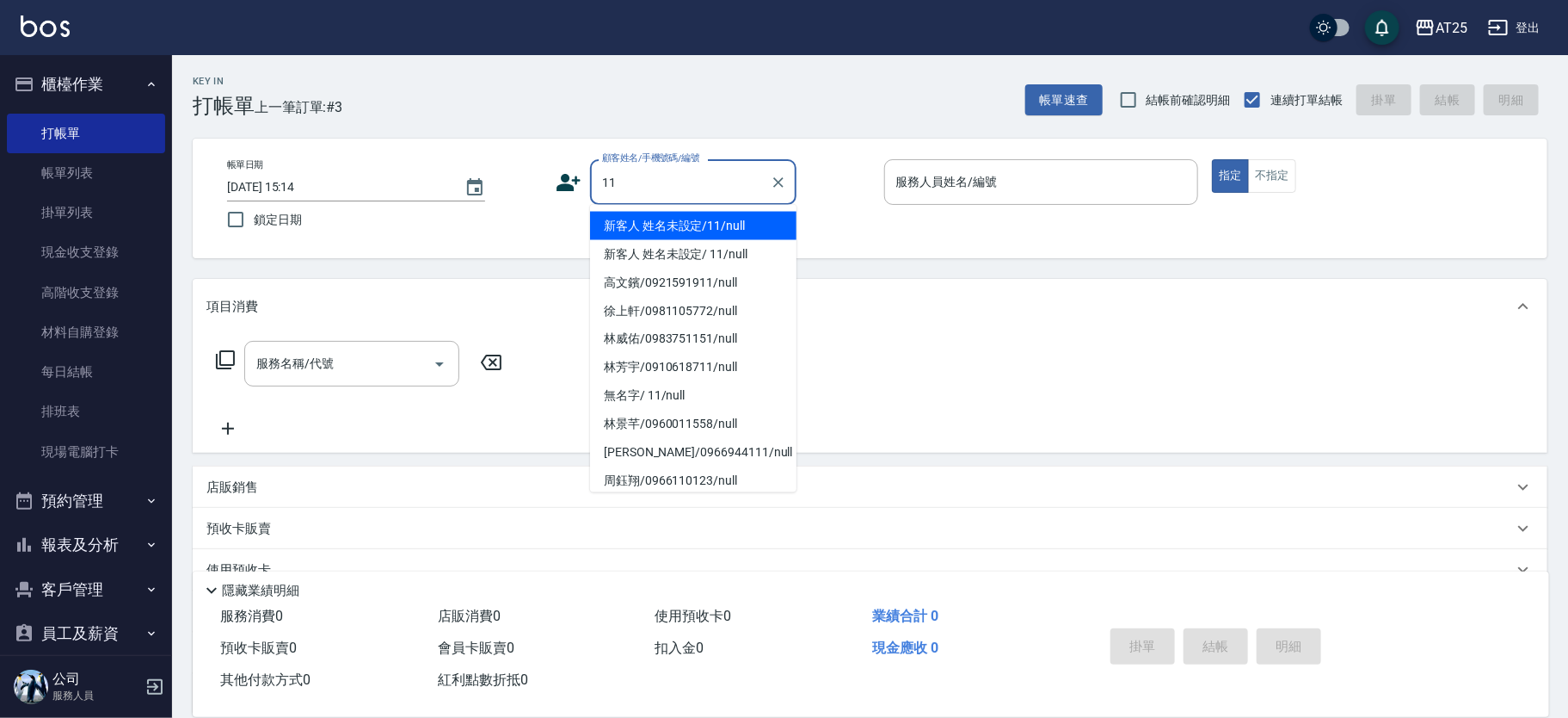
type input "新客人 姓名未設定/11/null"
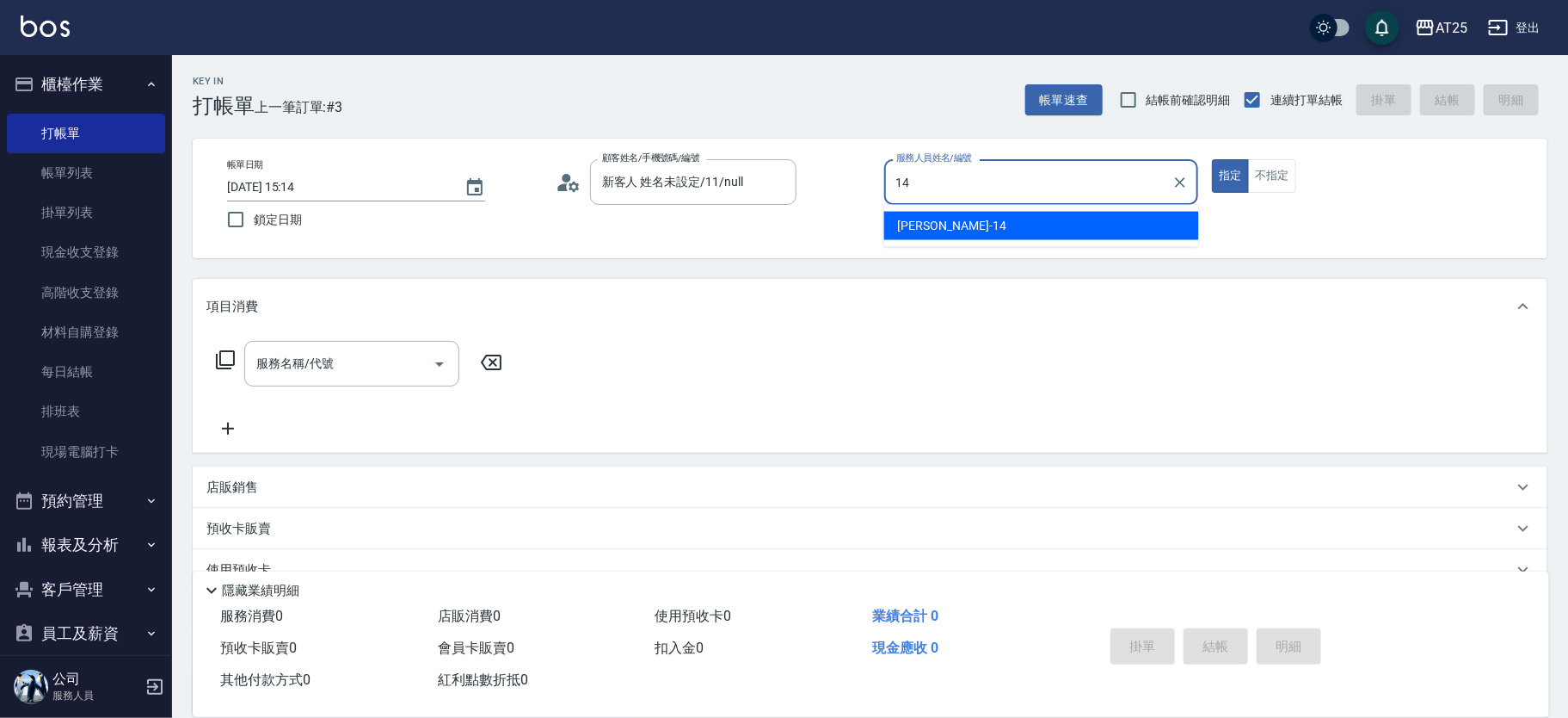
type input "Ken-14"
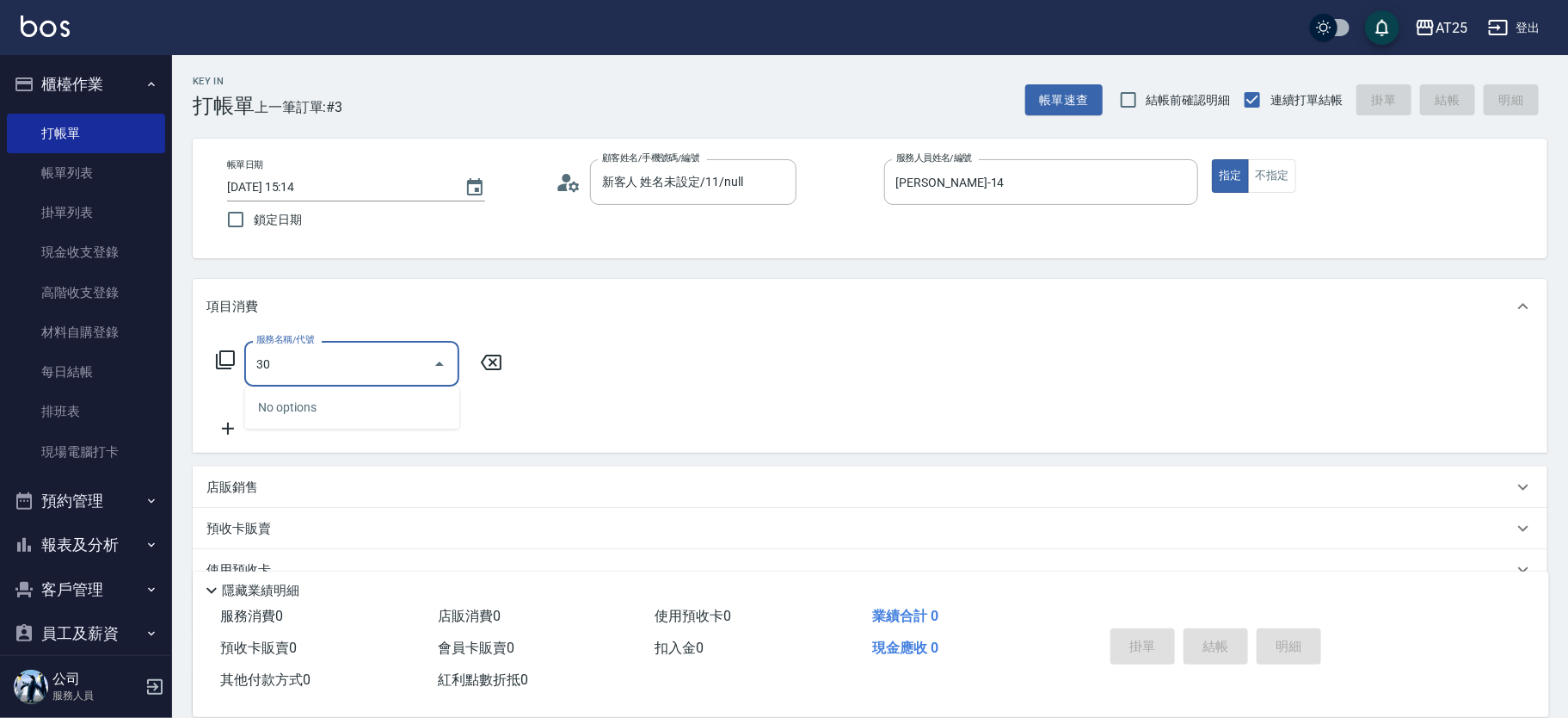
type input "301"
type input "150"
type input "燙髮(301)"
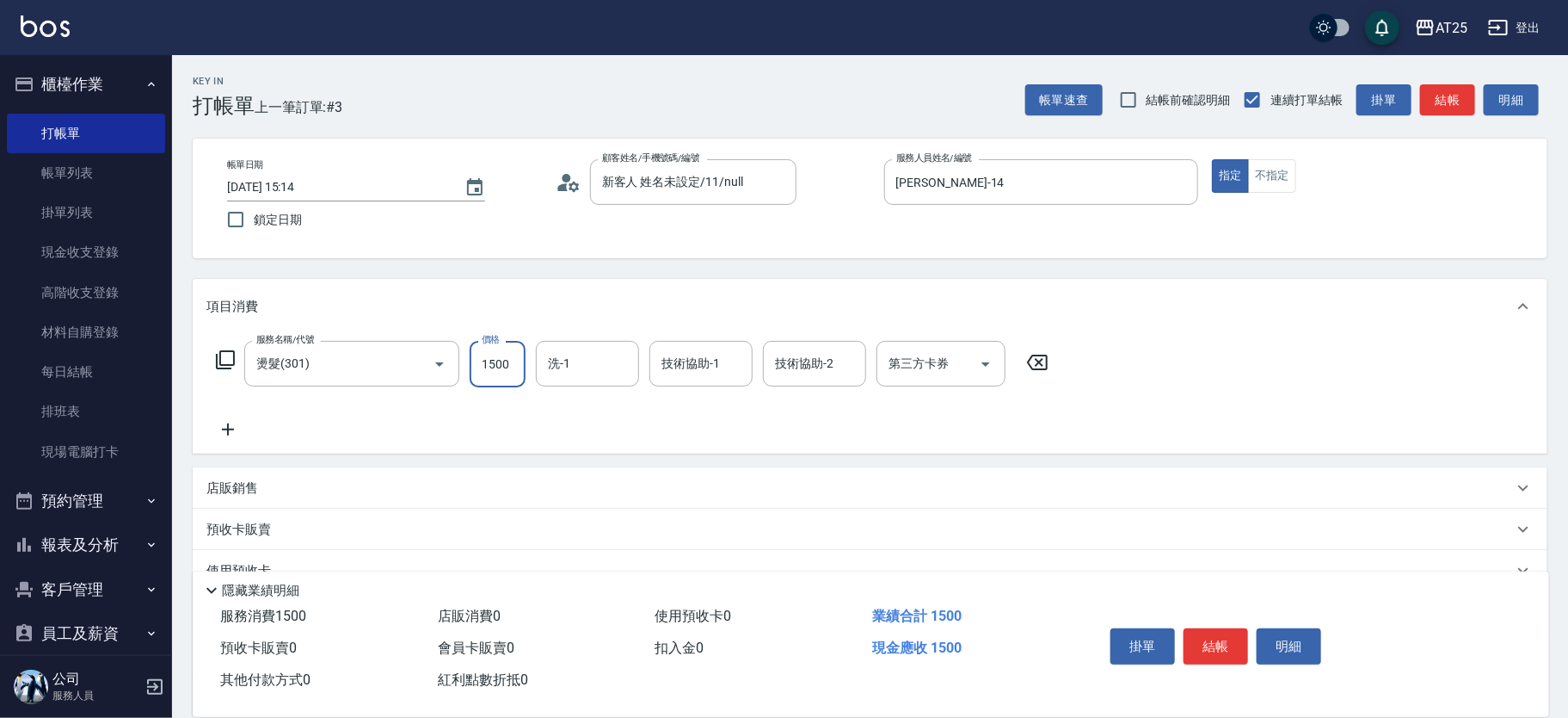
type input "0"
type input "28"
type input "20"
type input "280"
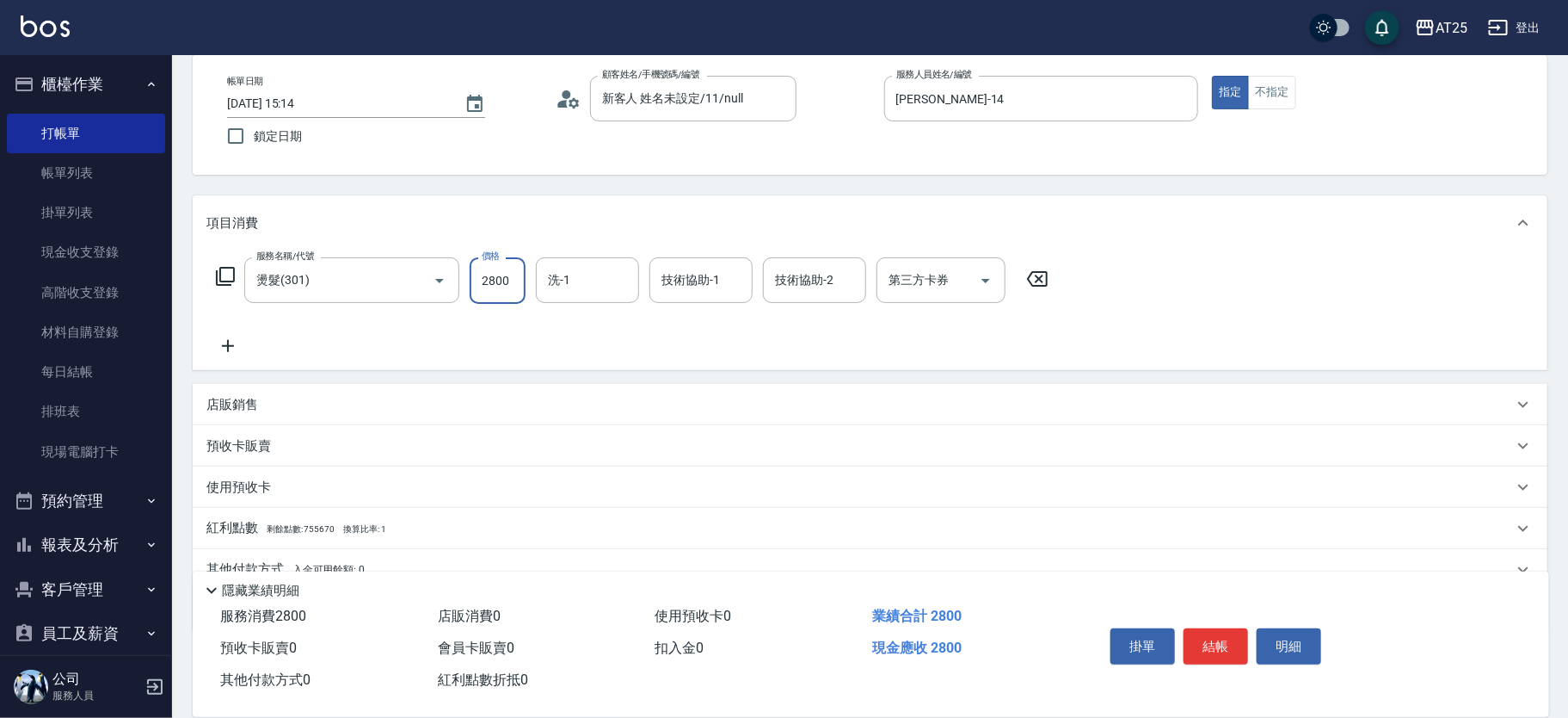
scroll to position [160, 0]
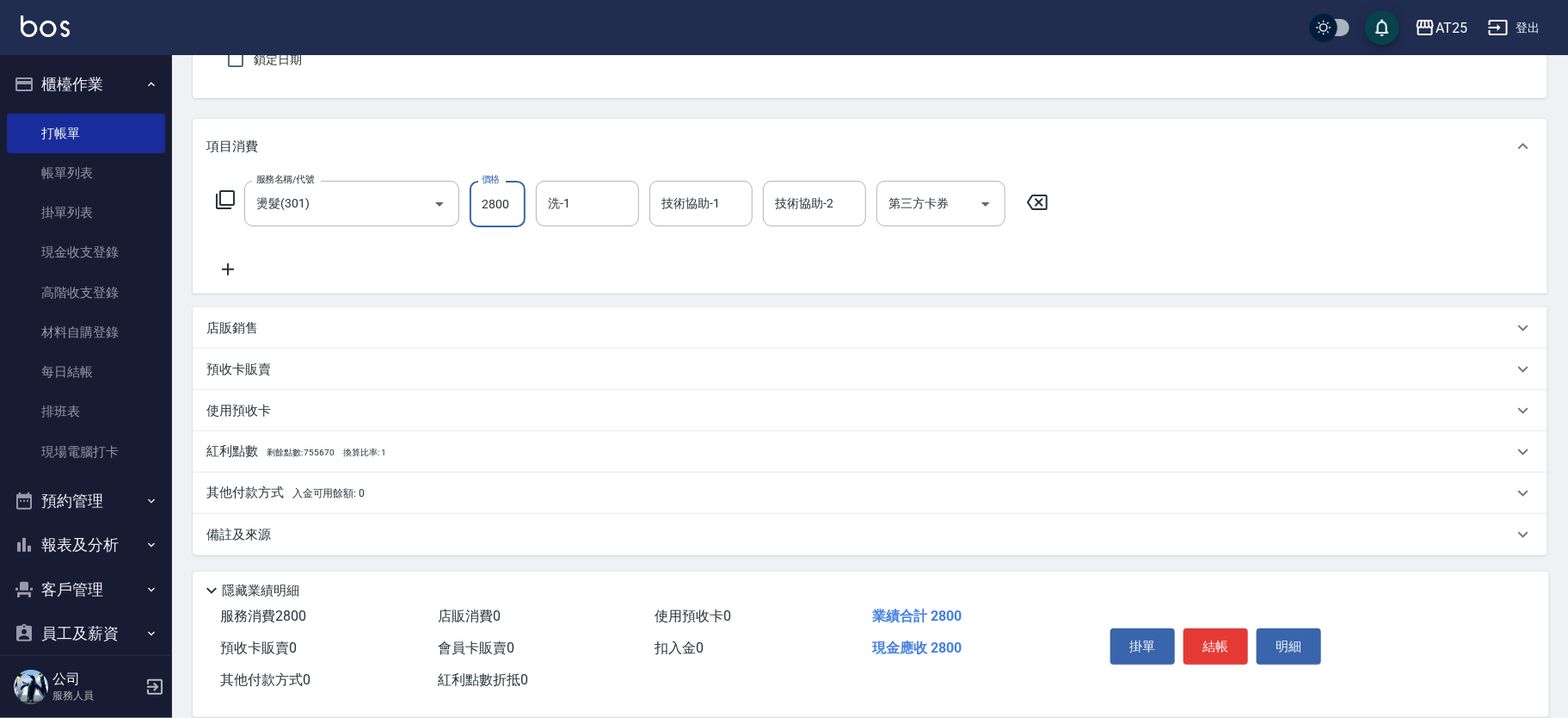
type input "2800"
drag, startPoint x: 276, startPoint y: 488, endPoint x: 268, endPoint y: 466, distance: 23.4
click at [276, 488] on p "其他付款方式 入金可用餘額: 0" at bounding box center [285, 493] width 158 height 19
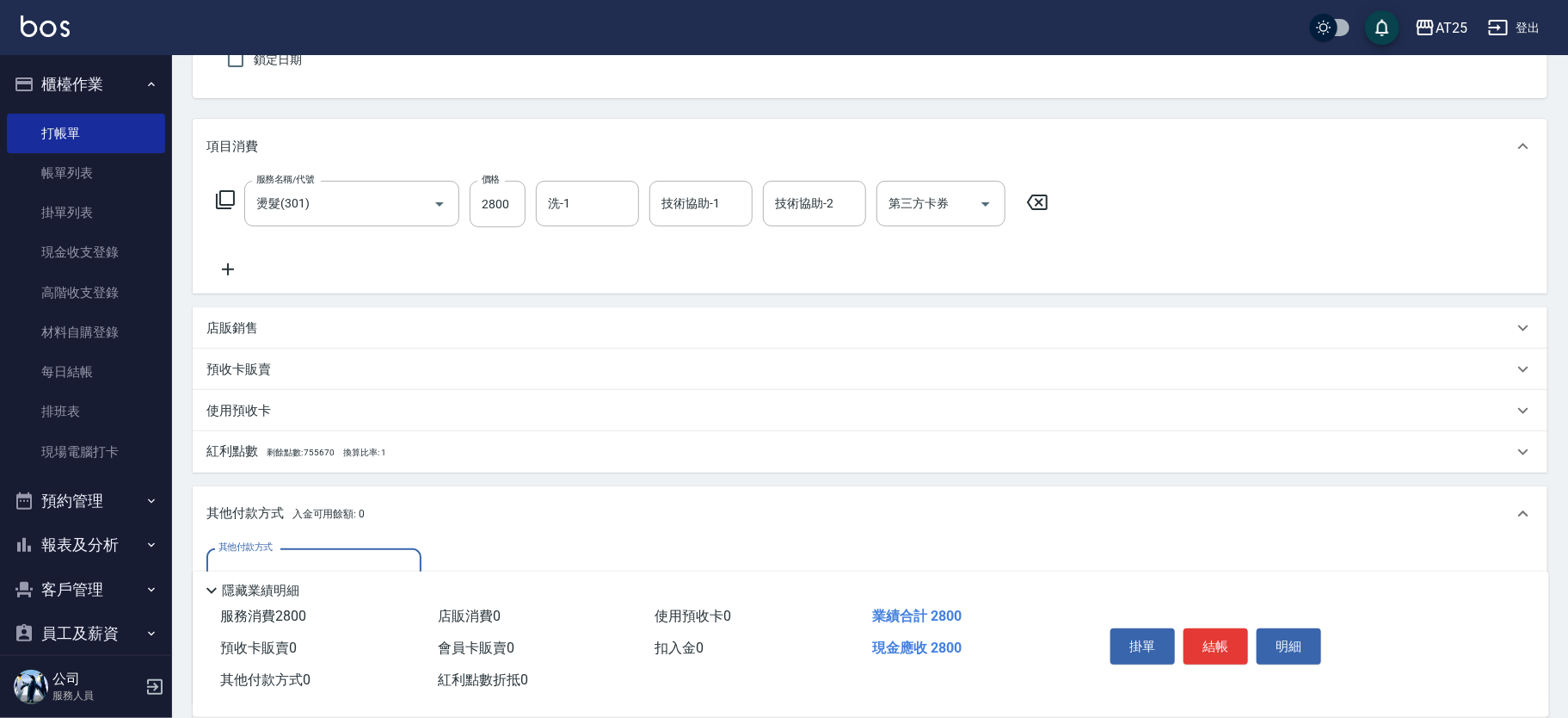
scroll to position [362, 0]
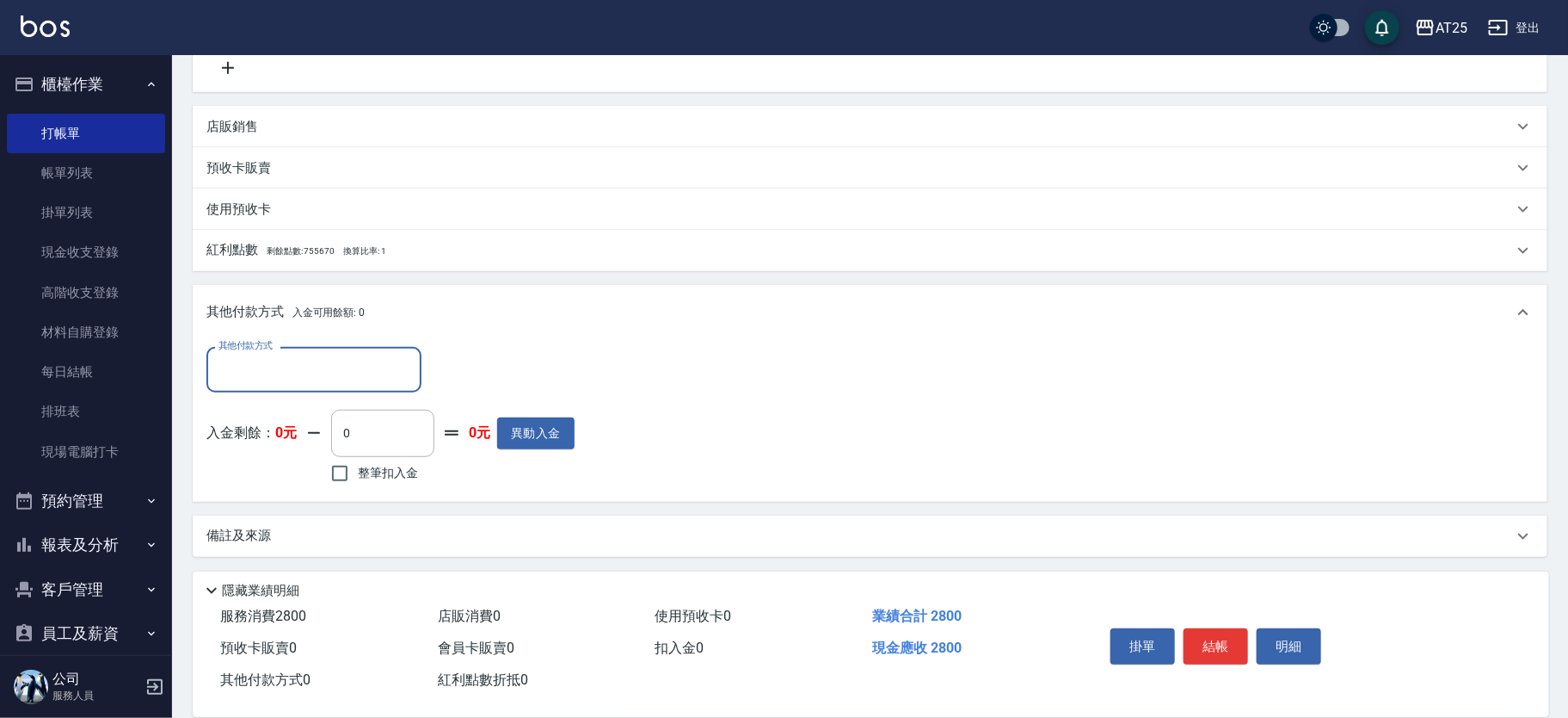
click at [313, 357] on input "其他付款方式" at bounding box center [314, 370] width 200 height 30
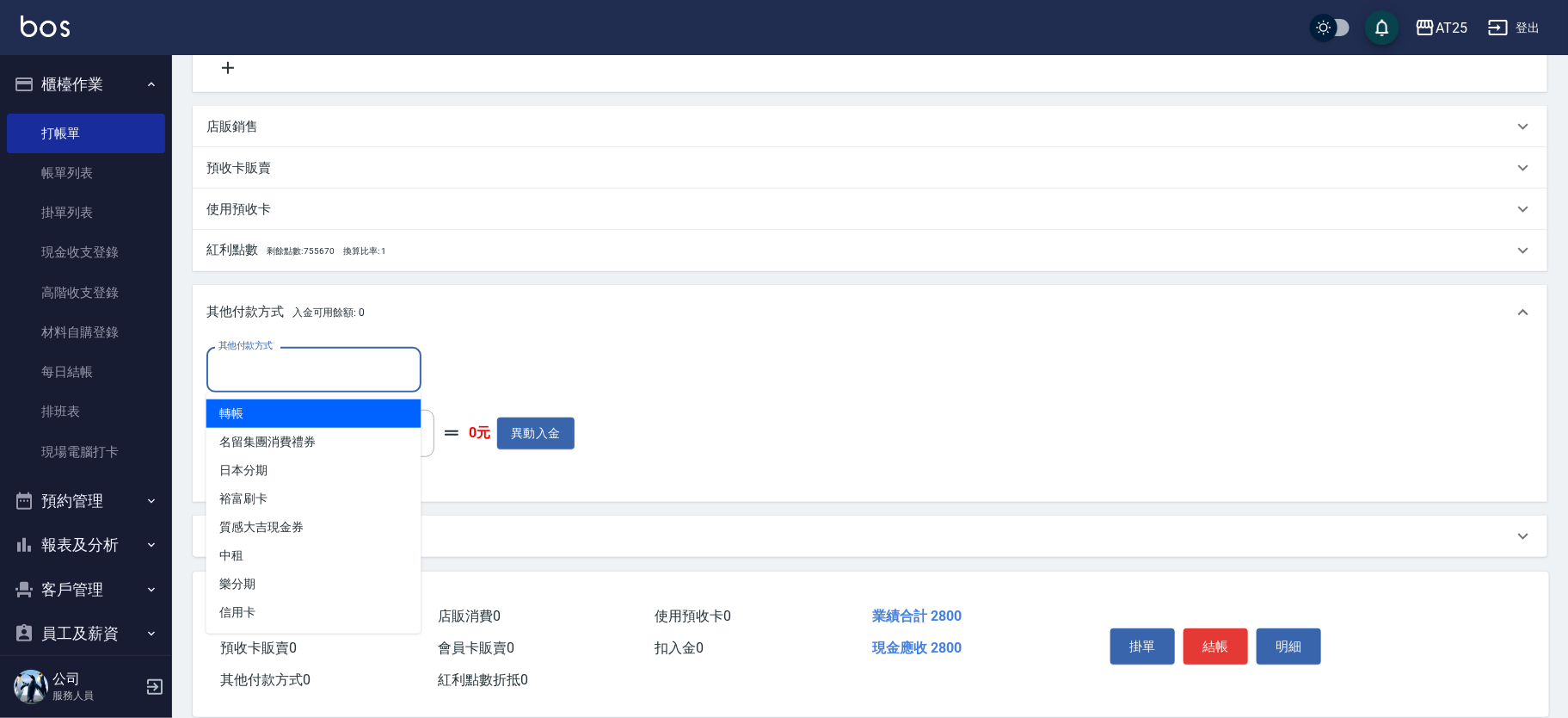
click at [261, 412] on span "轉帳" at bounding box center [313, 413] width 215 height 29
type input "轉帳"
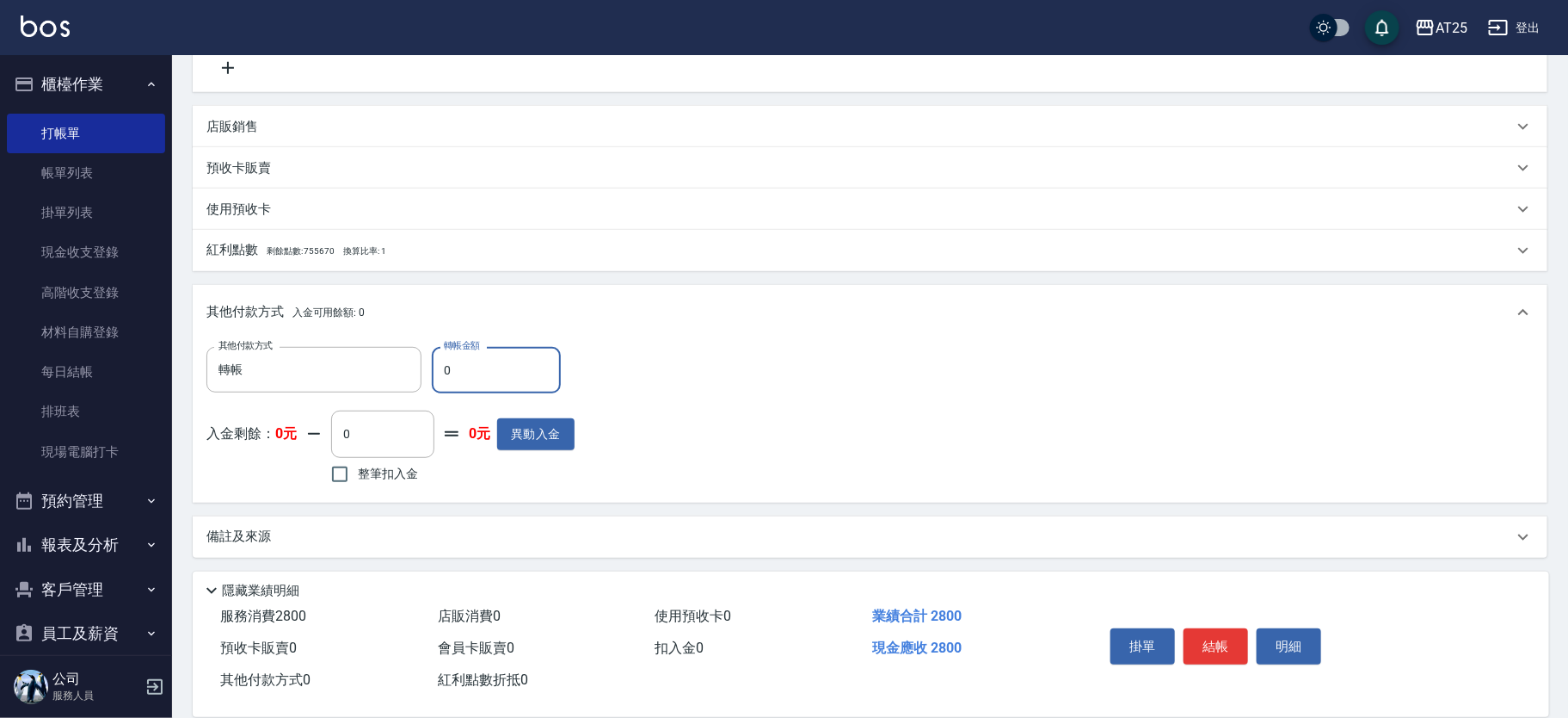
drag, startPoint x: 479, startPoint y: 363, endPoint x: 421, endPoint y: 364, distance: 58.0
click at [421, 364] on div "其他付款方式 轉帳 其他付款方式 轉帳金額 0 轉帳金額" at bounding box center [390, 370] width 369 height 46
type input "270"
type input "28"
type input "250"
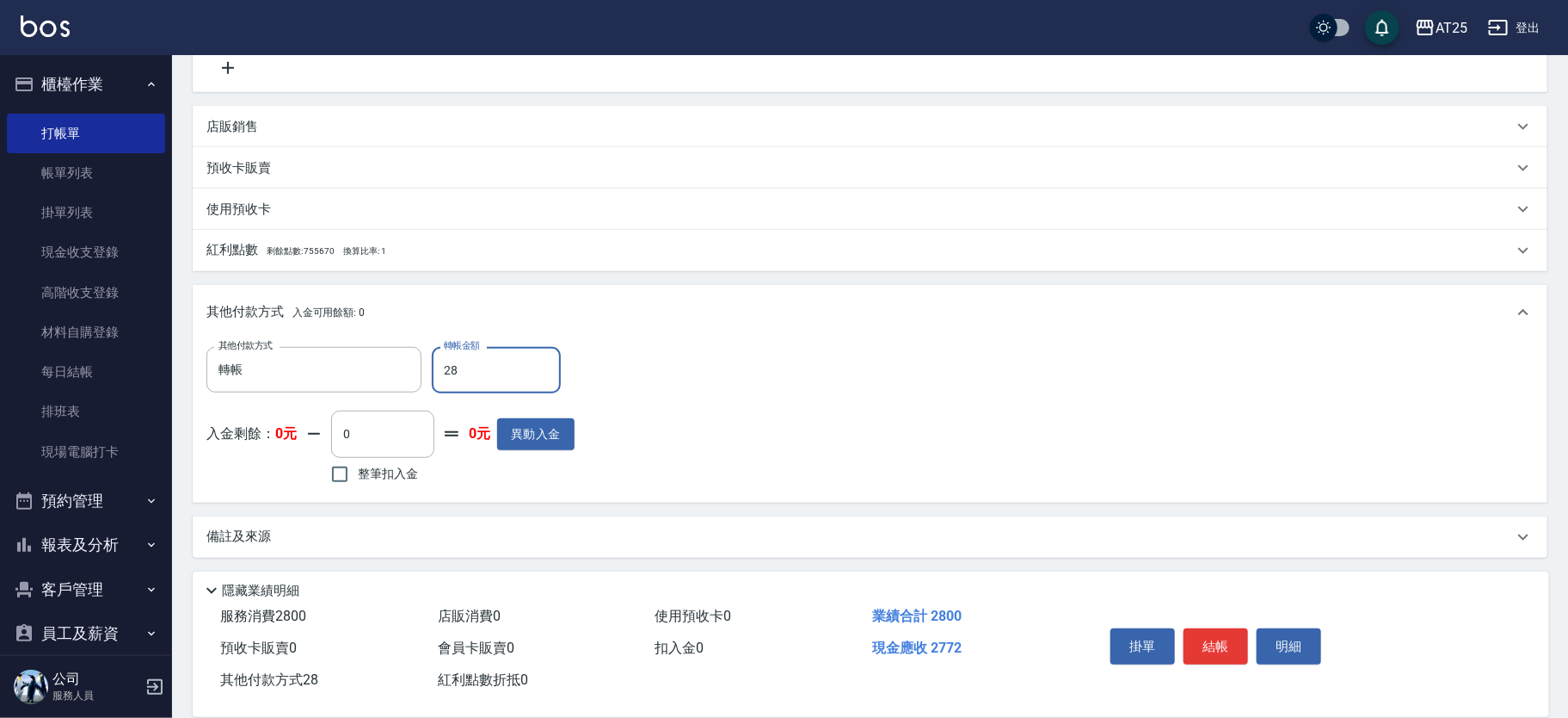
type input "280"
type input "0"
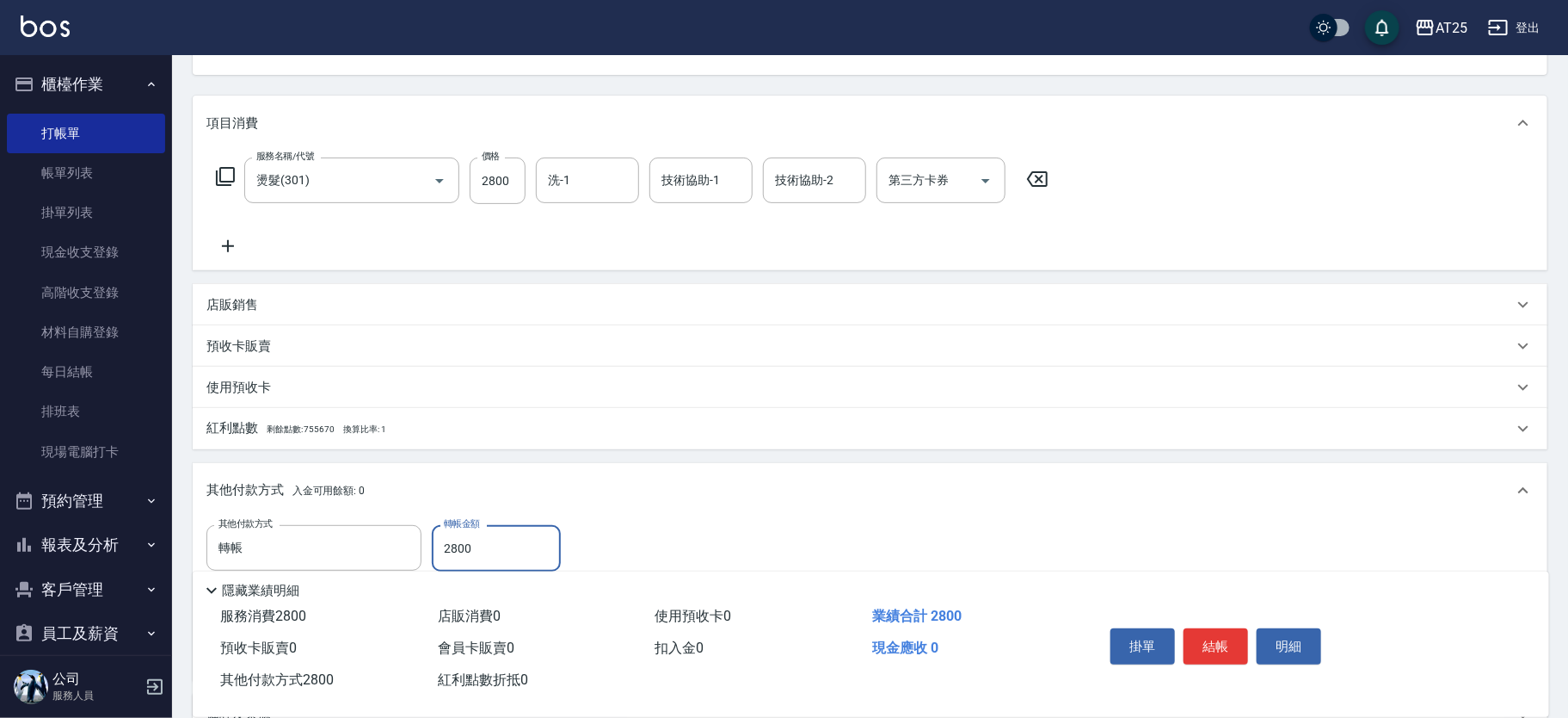
scroll to position [0, 0]
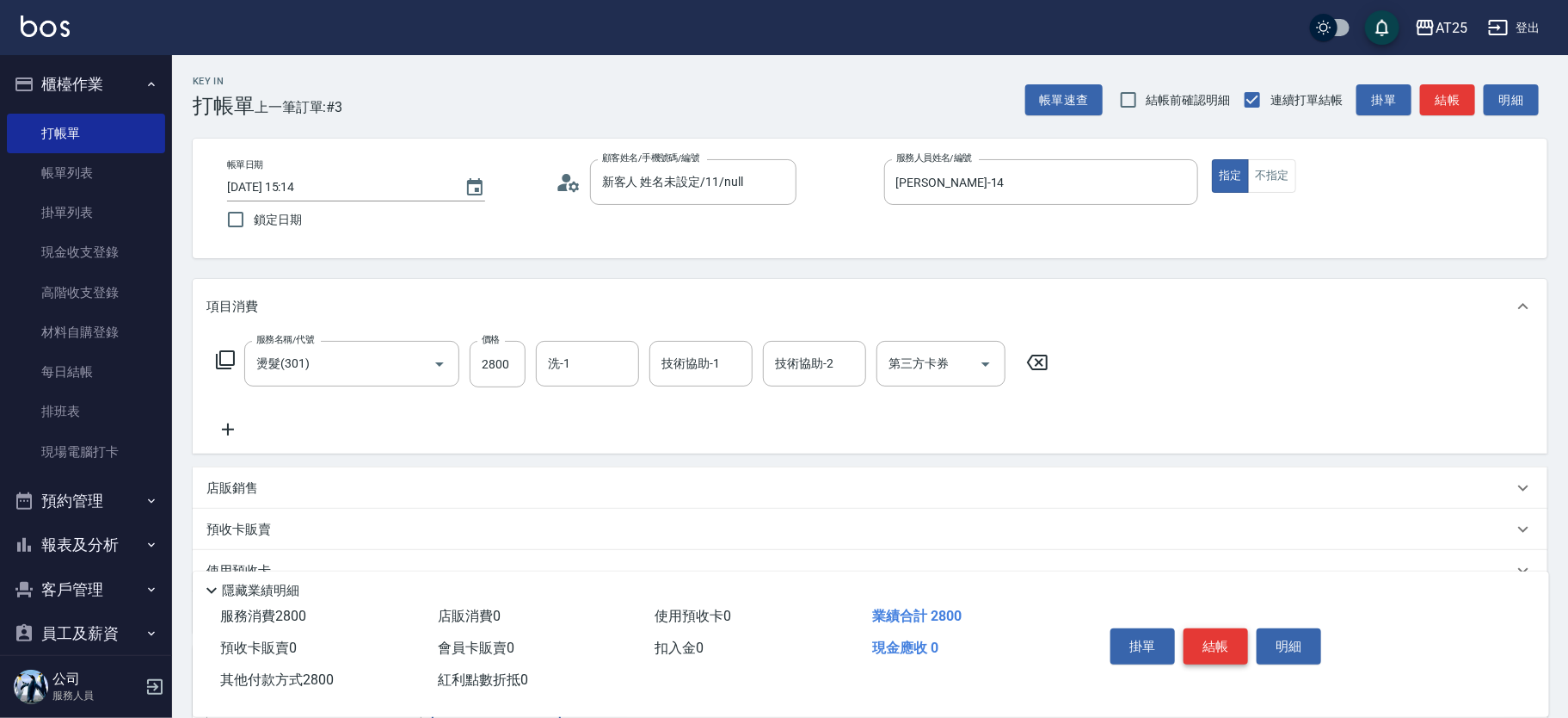
type input "2800"
click at [1221, 640] on button "結帳" at bounding box center [1215, 647] width 64 height 36
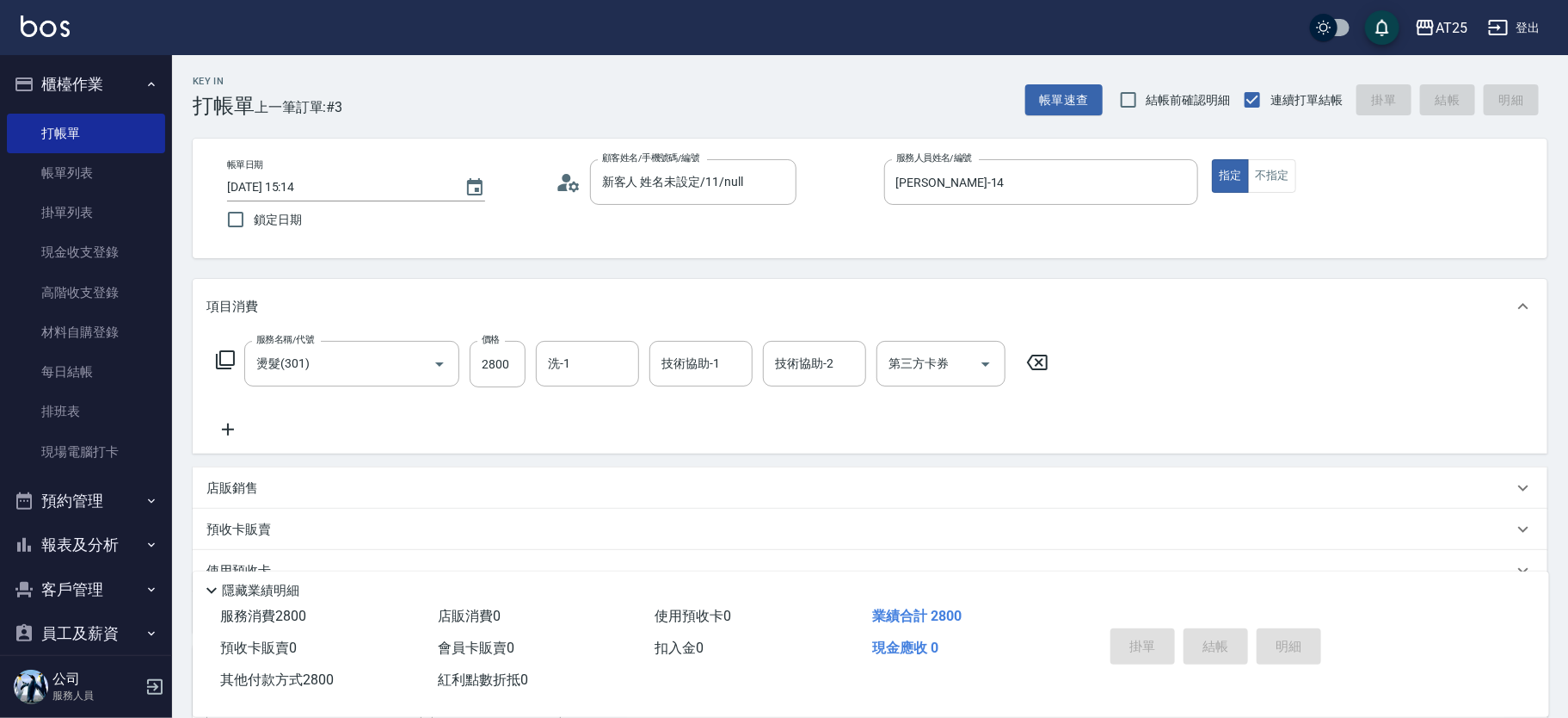
type input "2025/10/09 15:34"
